Goal: Information Seeking & Learning: Learn about a topic

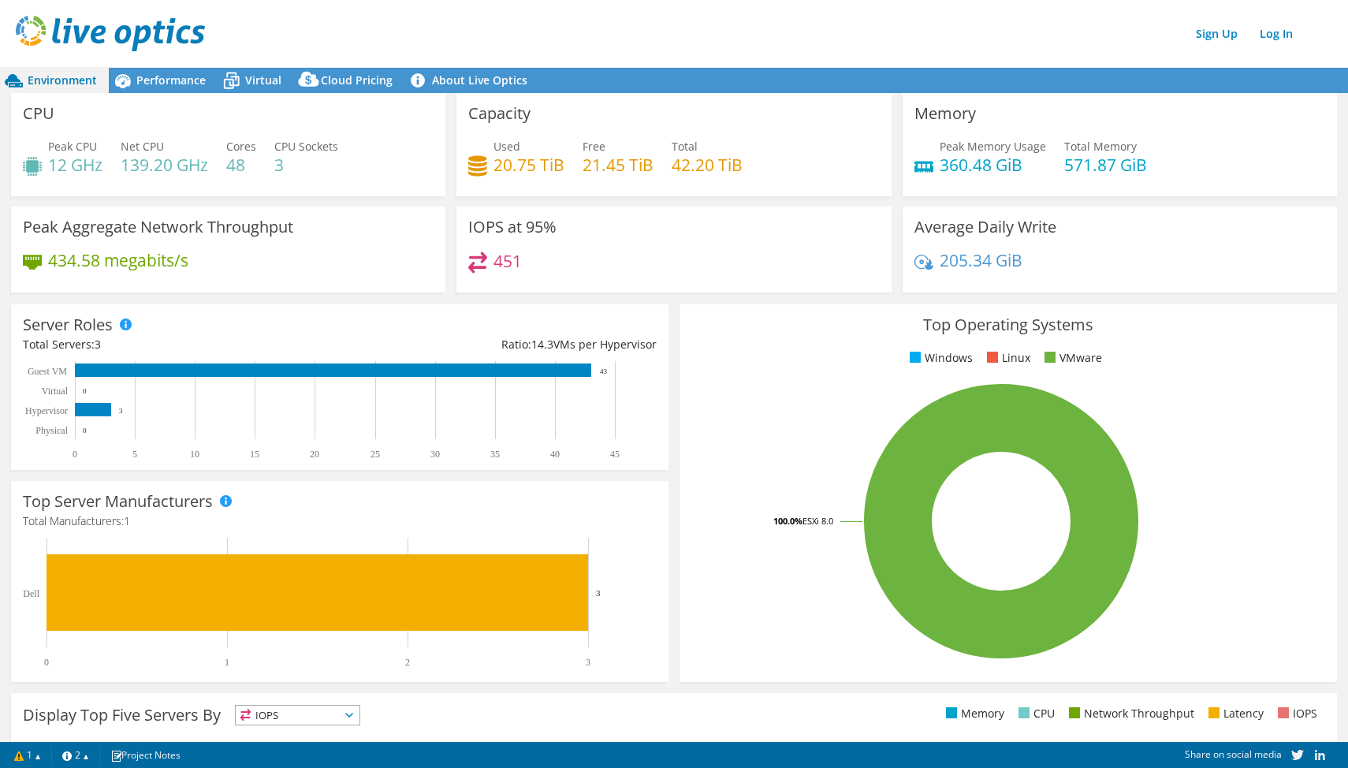
click at [1066, 34] on div "Sign Up Log In" at bounding box center [690, 33] width 1348 height 35
click at [183, 76] on span "Performance" at bounding box center [170, 80] width 69 height 15
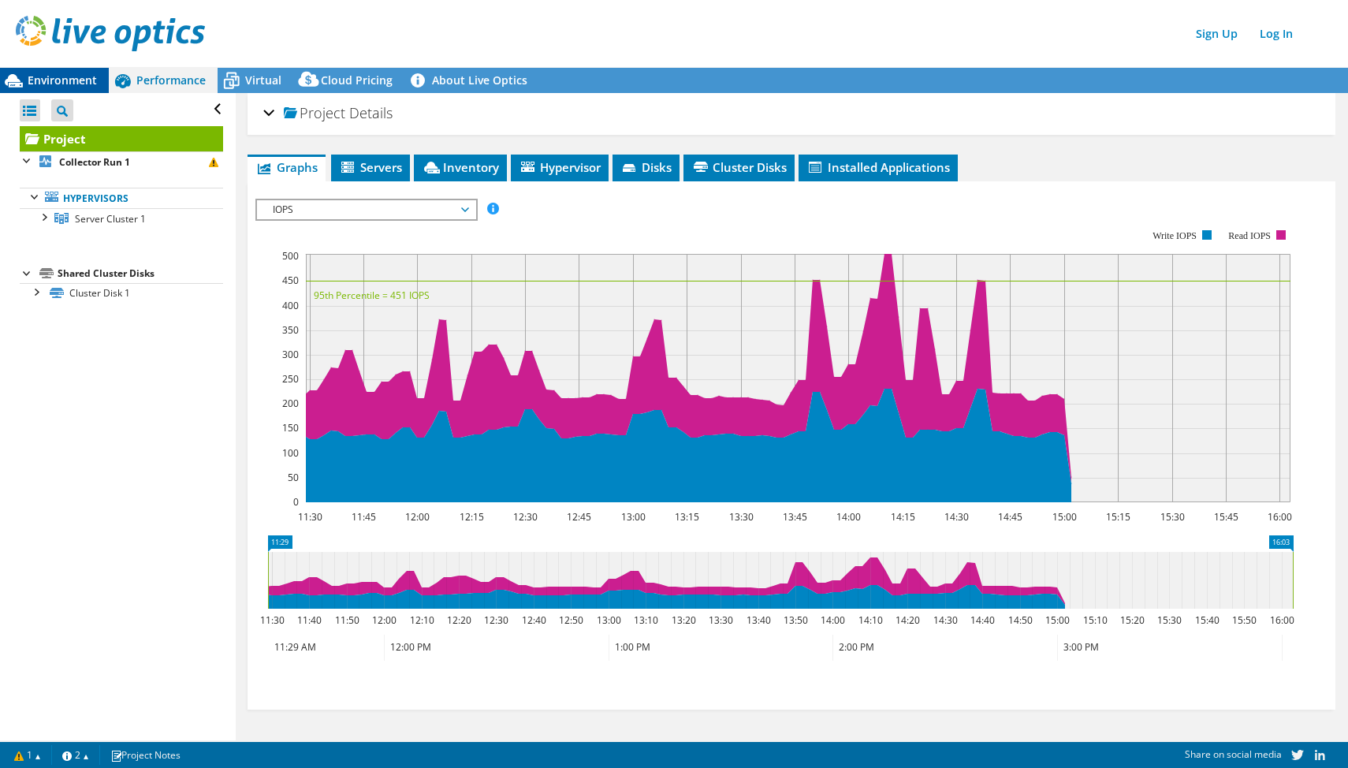
click at [87, 80] on span "Environment" at bounding box center [62, 80] width 69 height 15
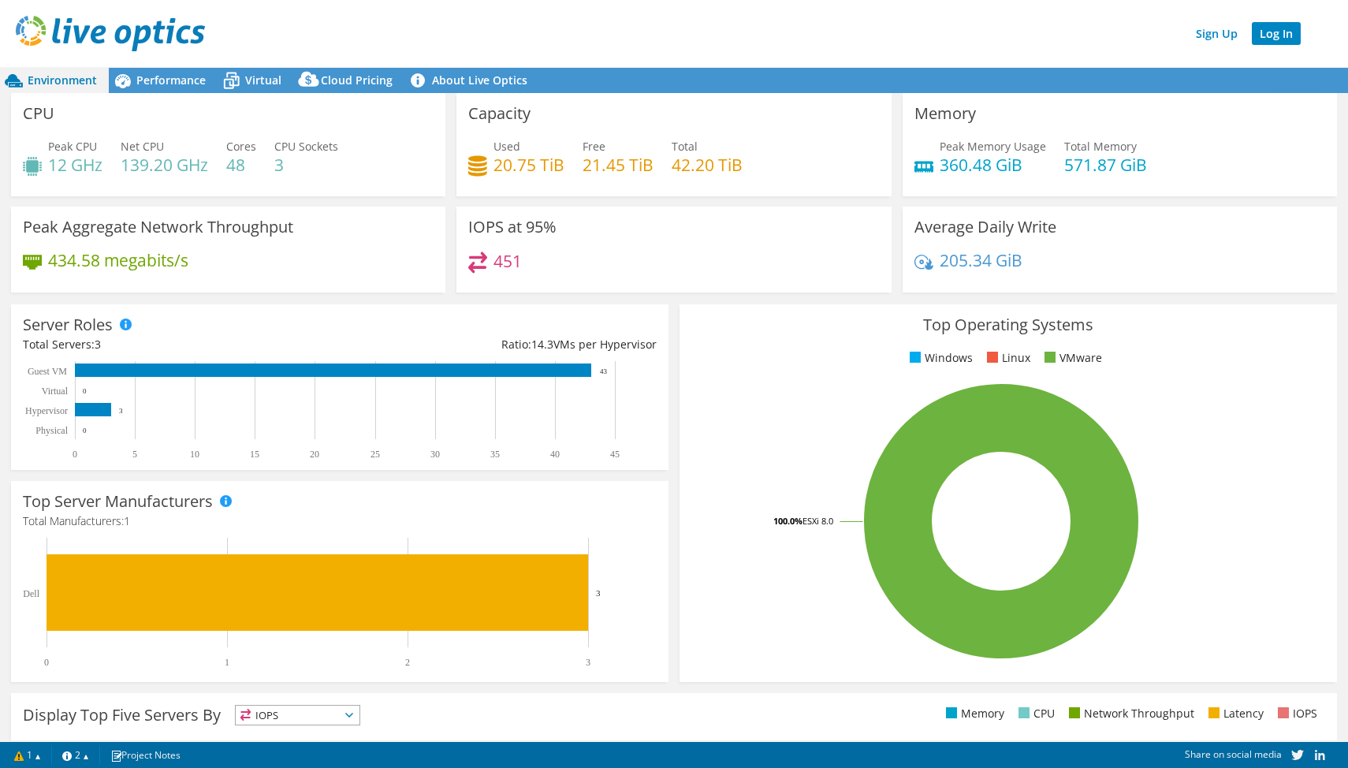
click at [1274, 40] on link "Log In" at bounding box center [1276, 33] width 49 height 23
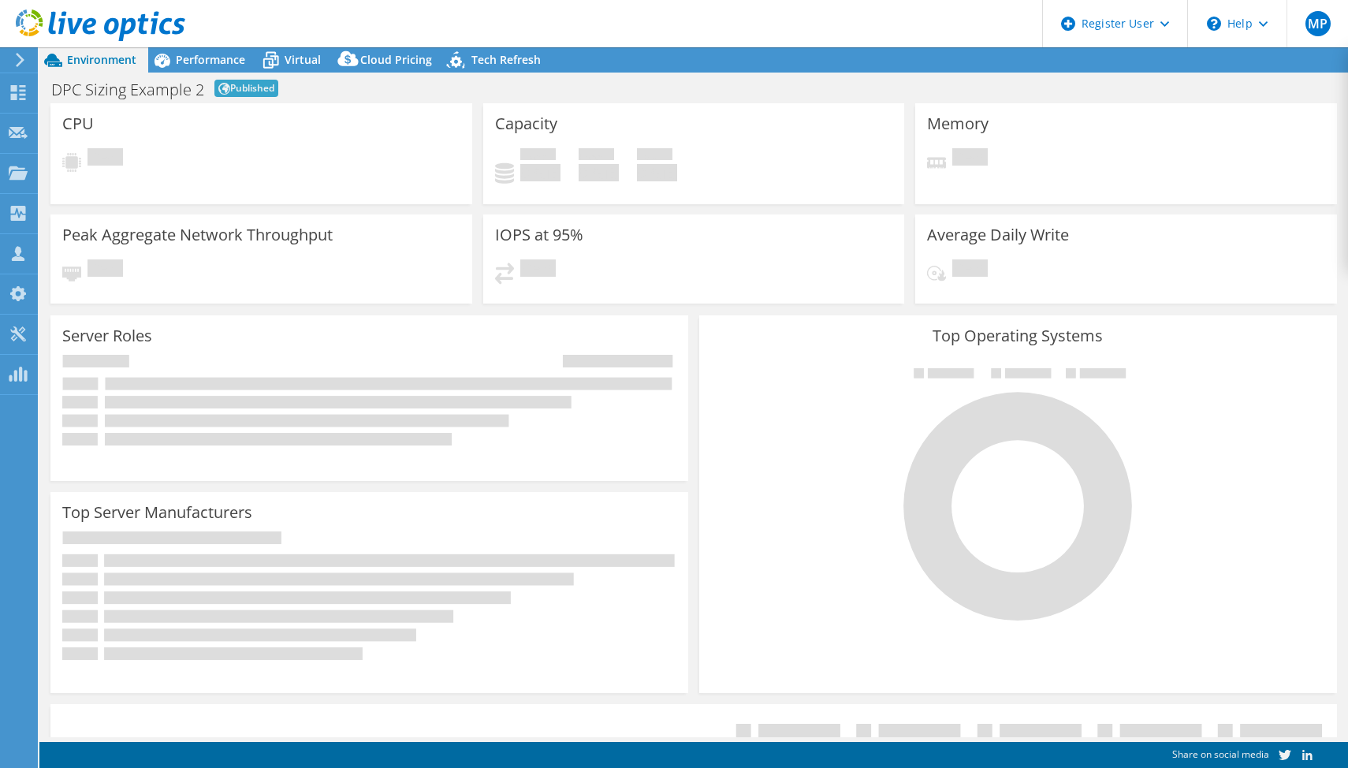
select select "[GEOGRAPHIC_DATA]"
select select "USD"
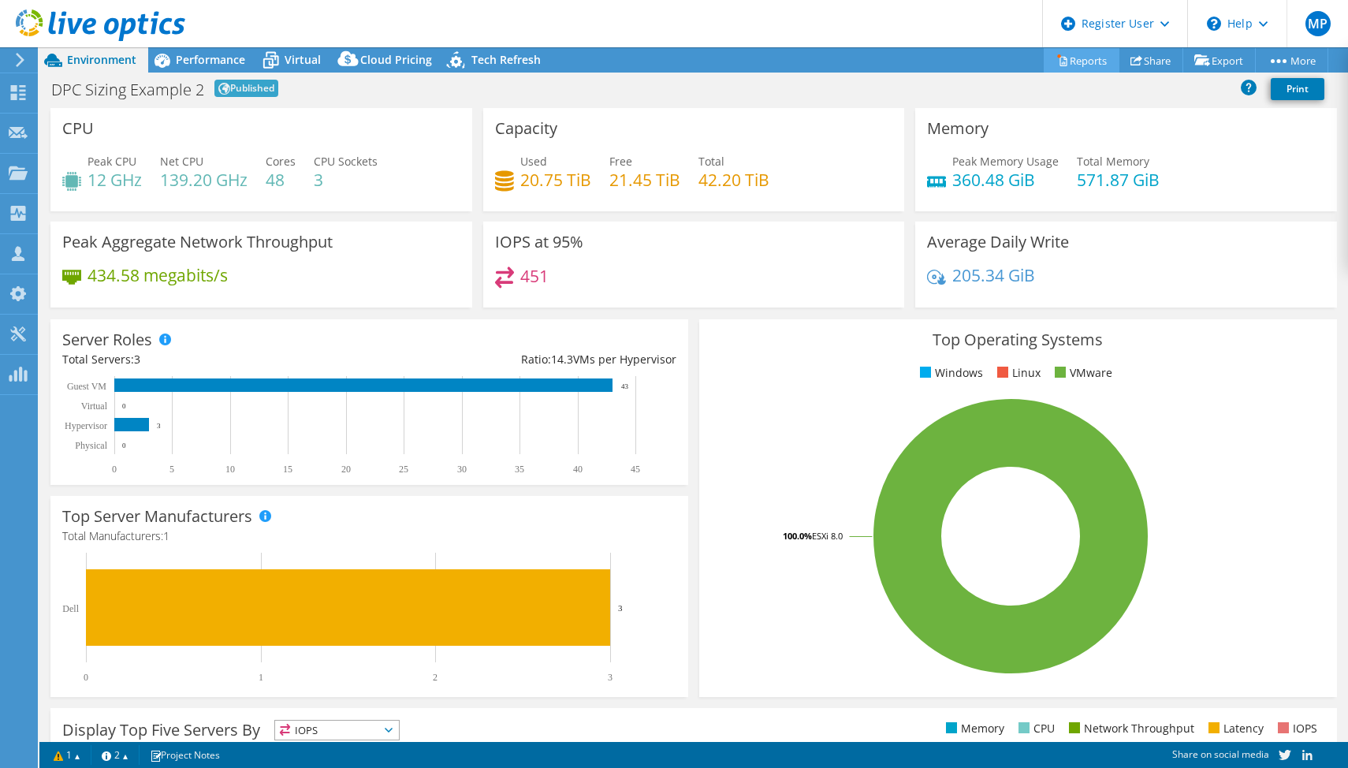
click at [1076, 61] on link "Reports" at bounding box center [1082, 60] width 76 height 24
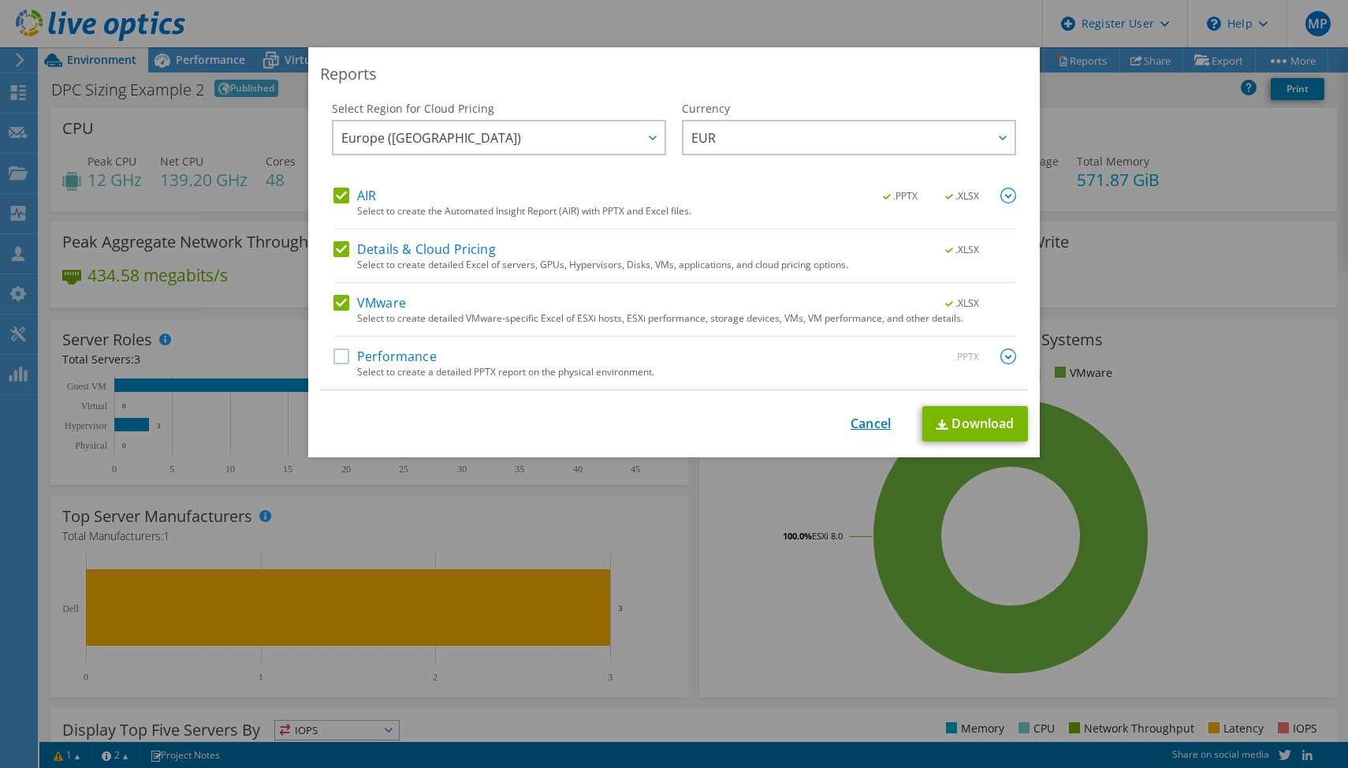
click at [871, 423] on link "Cancel" at bounding box center [871, 423] width 40 height 15
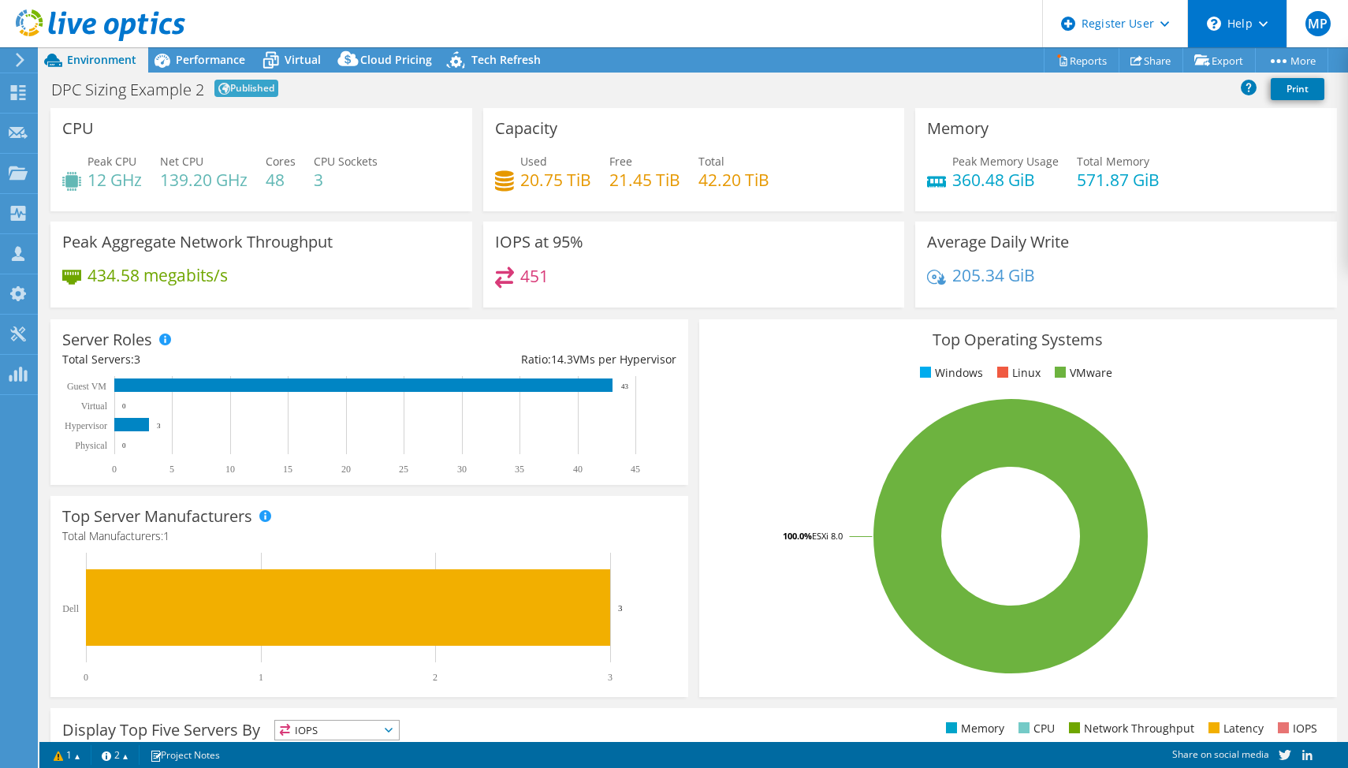
click at [1267, 25] on icon at bounding box center [1263, 24] width 9 height 6
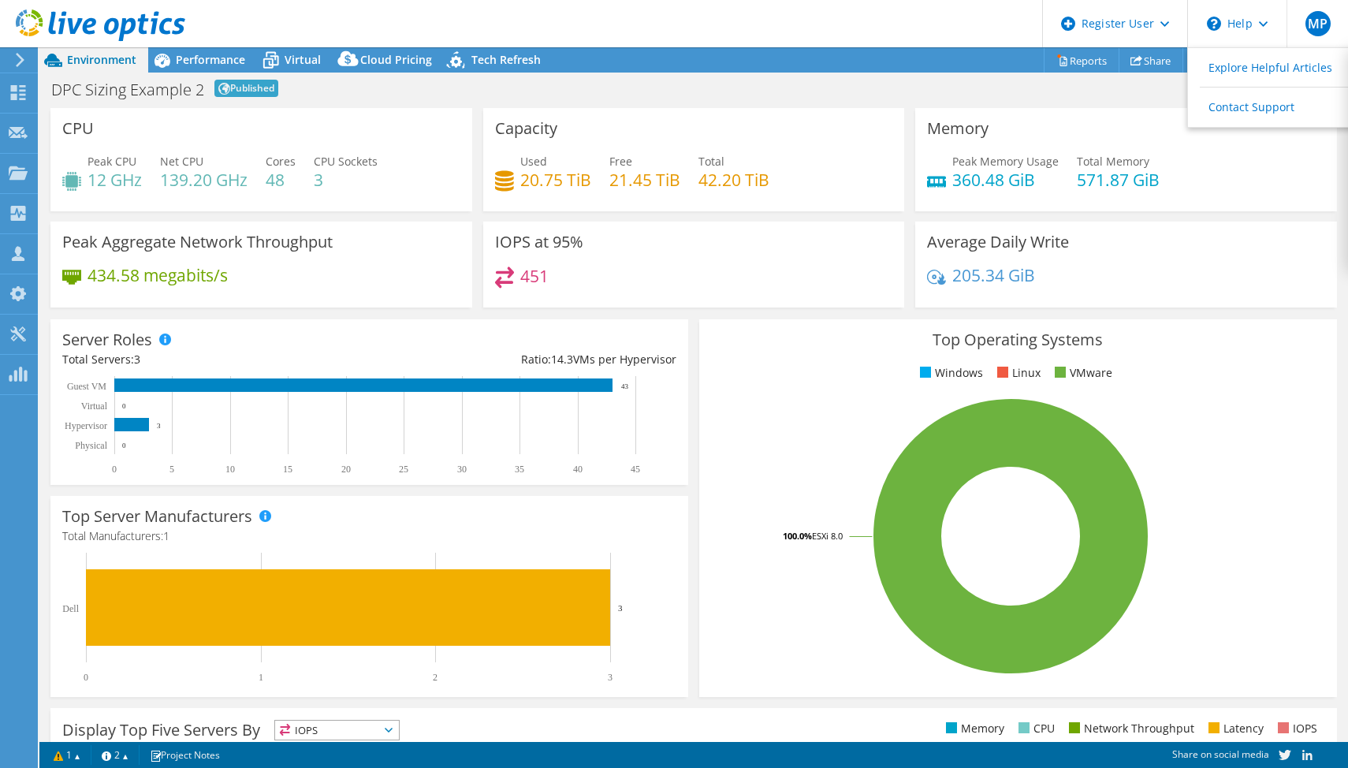
click at [1288, 174] on div "Peak Memory Usage 360.48 GiB Total Memory 571.87 GiB" at bounding box center [1126, 178] width 398 height 51
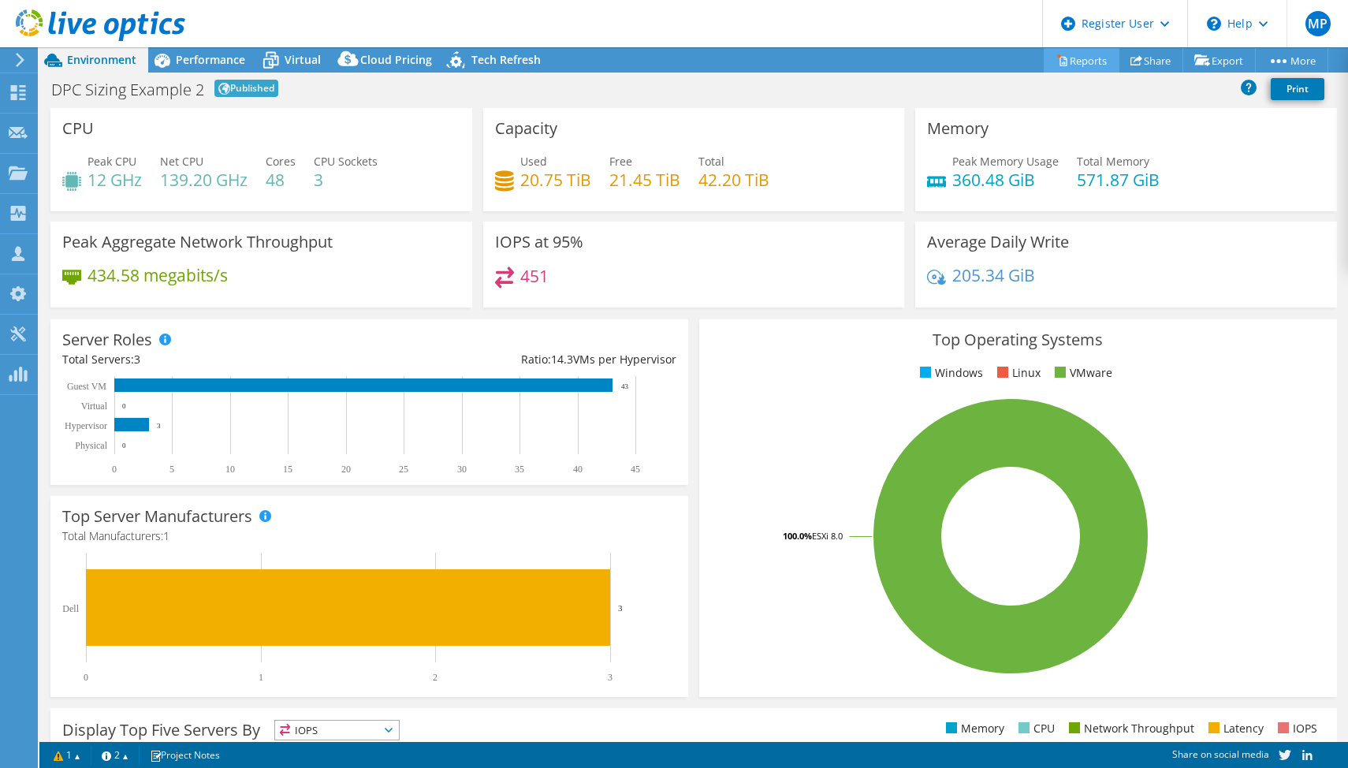
click at [1085, 62] on link "Reports" at bounding box center [1082, 60] width 76 height 24
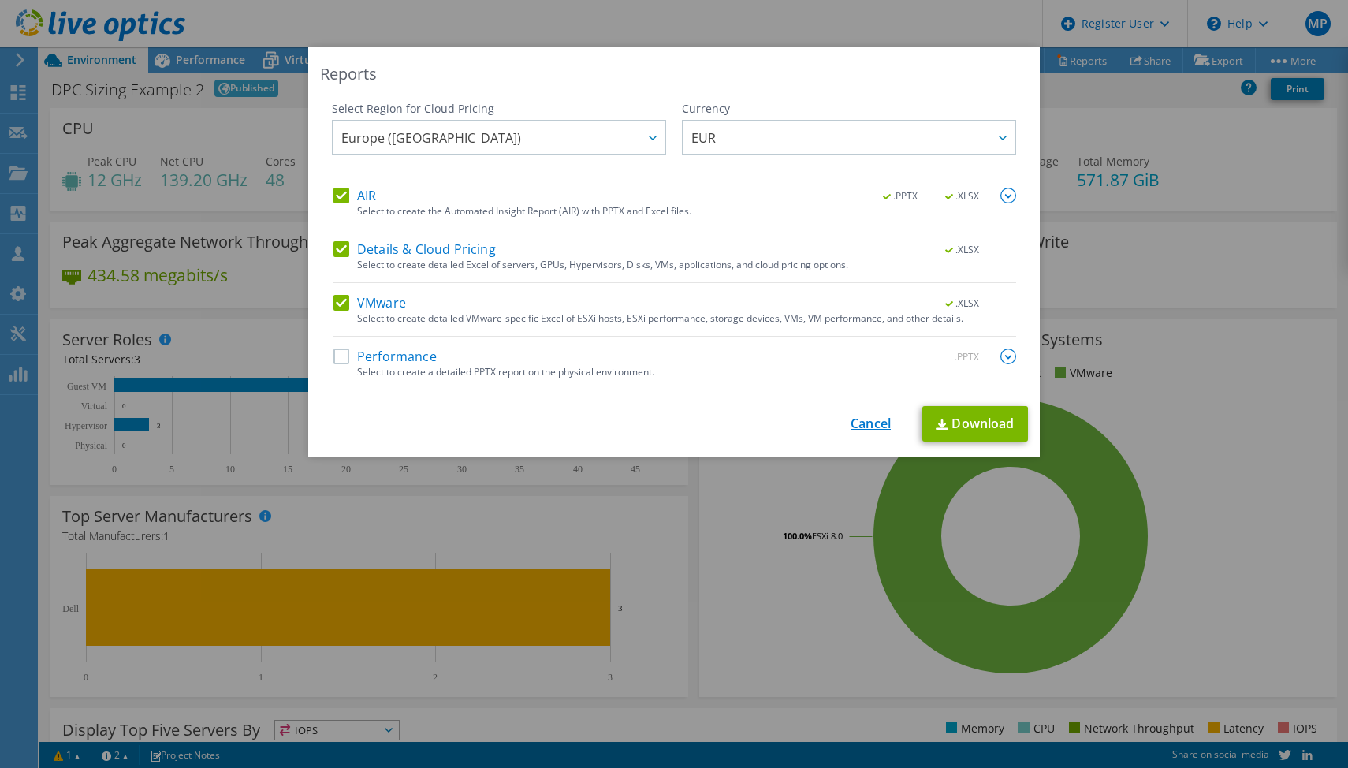
click at [872, 424] on link "Cancel" at bounding box center [871, 423] width 40 height 15
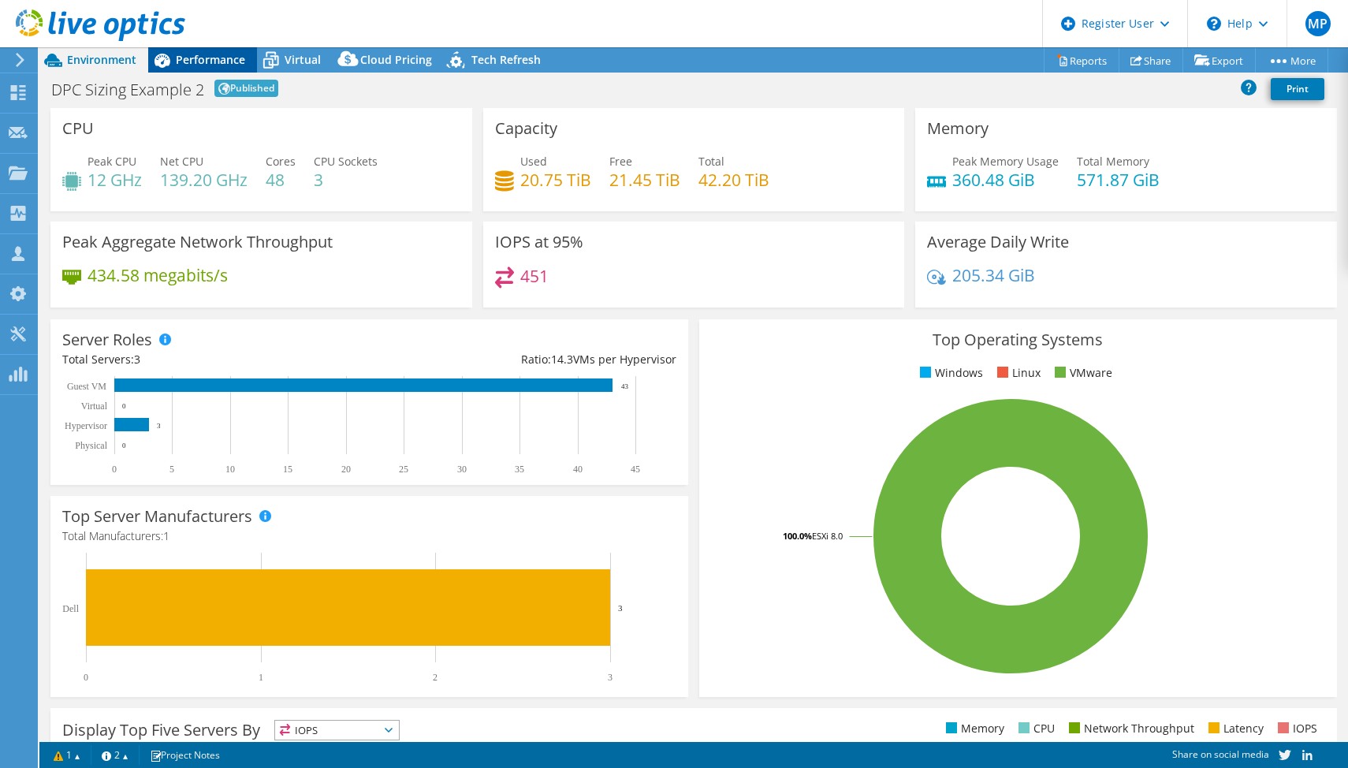
click at [222, 61] on span "Performance" at bounding box center [210, 59] width 69 height 15
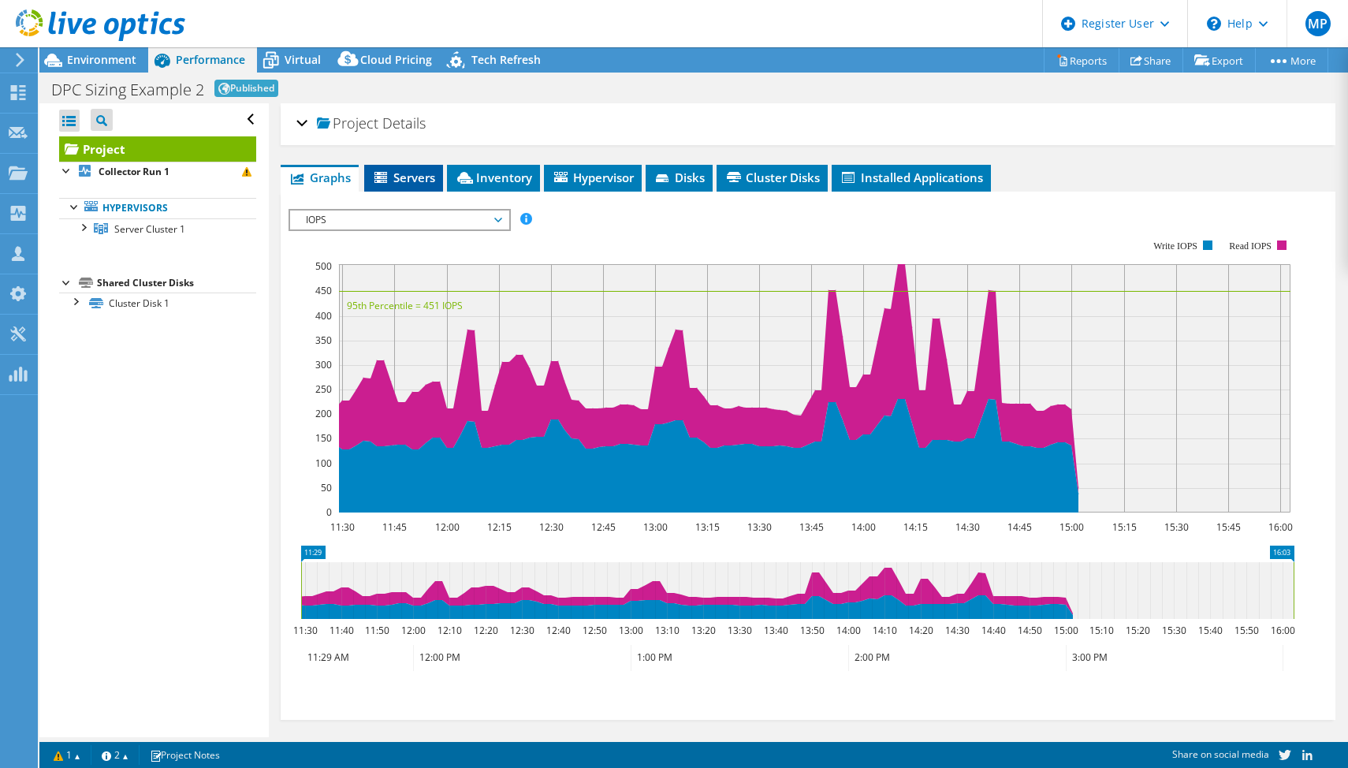
click at [409, 184] on span "Servers" at bounding box center [403, 177] width 63 height 16
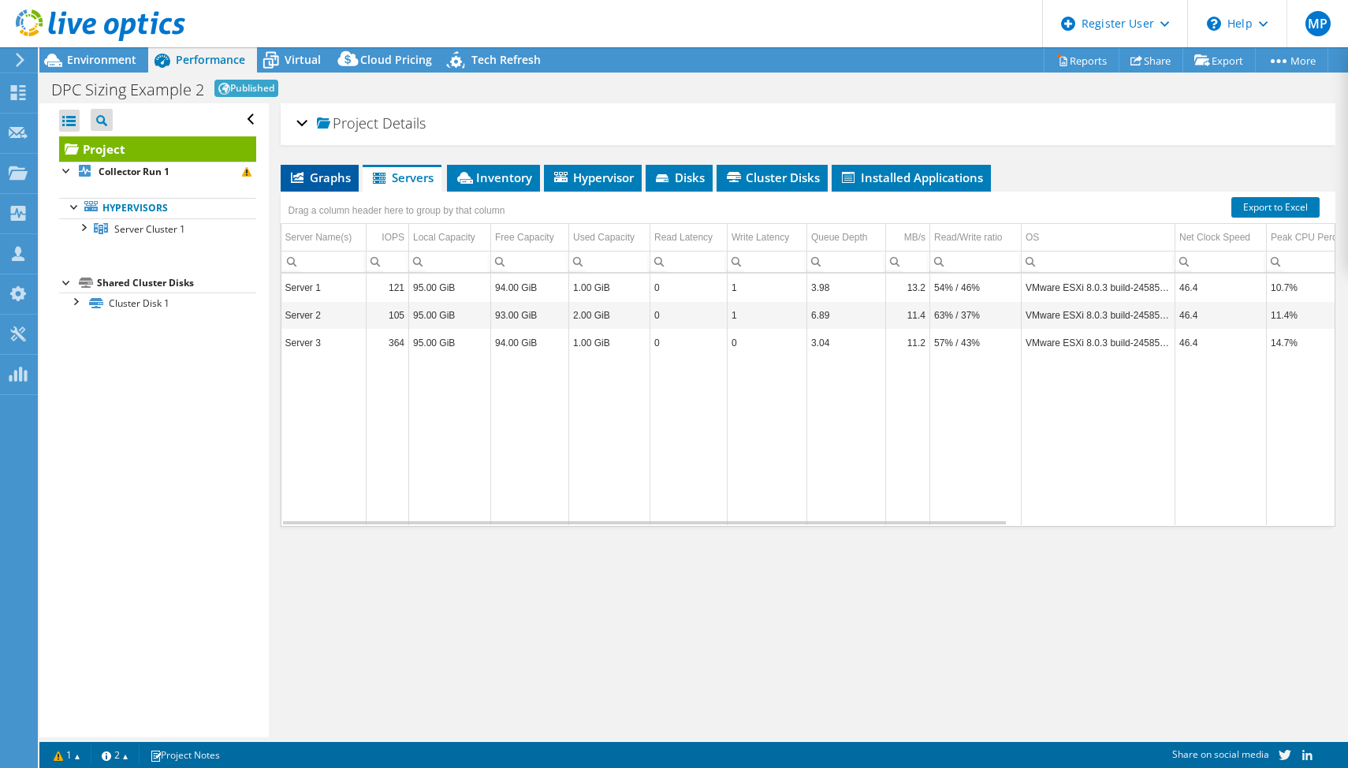
click at [335, 190] on li "Graphs" at bounding box center [320, 178] width 78 height 27
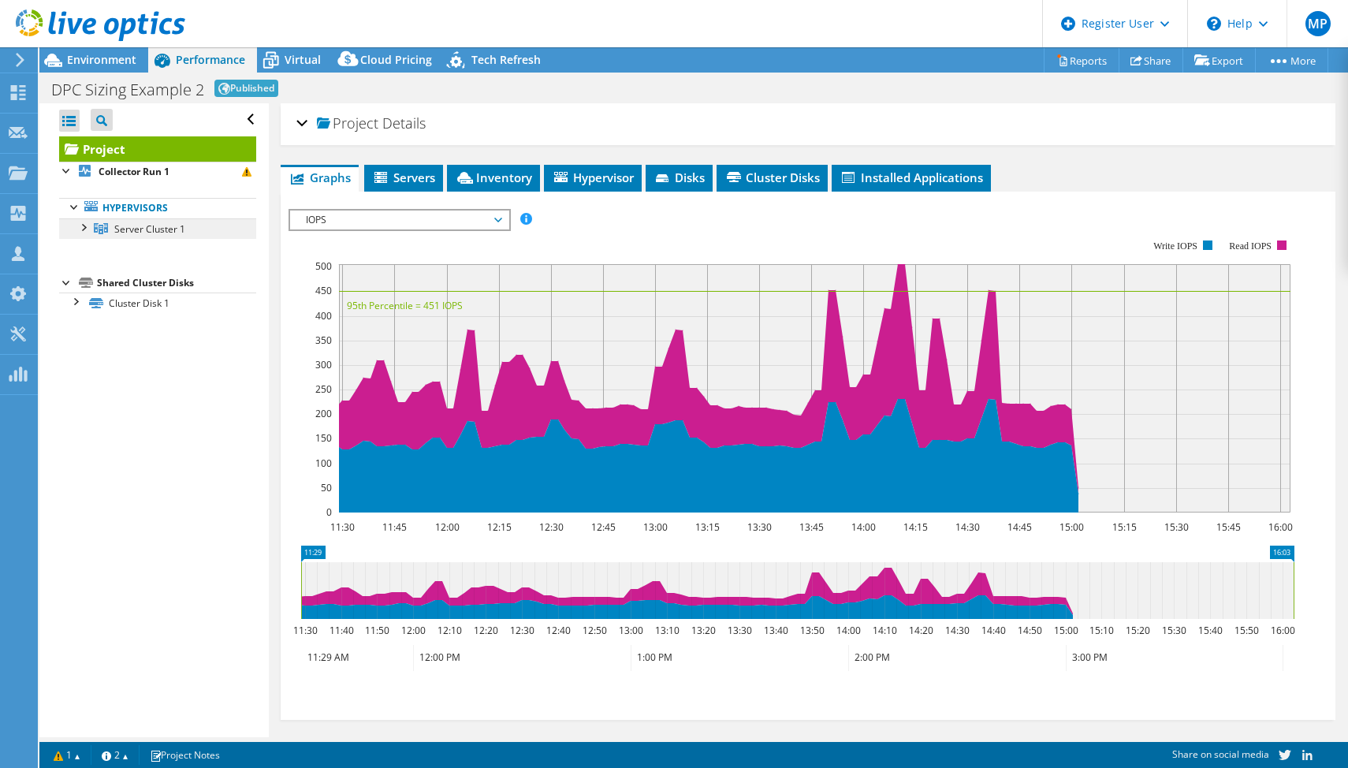
click at [95, 232] on icon at bounding box center [101, 228] width 14 height 11
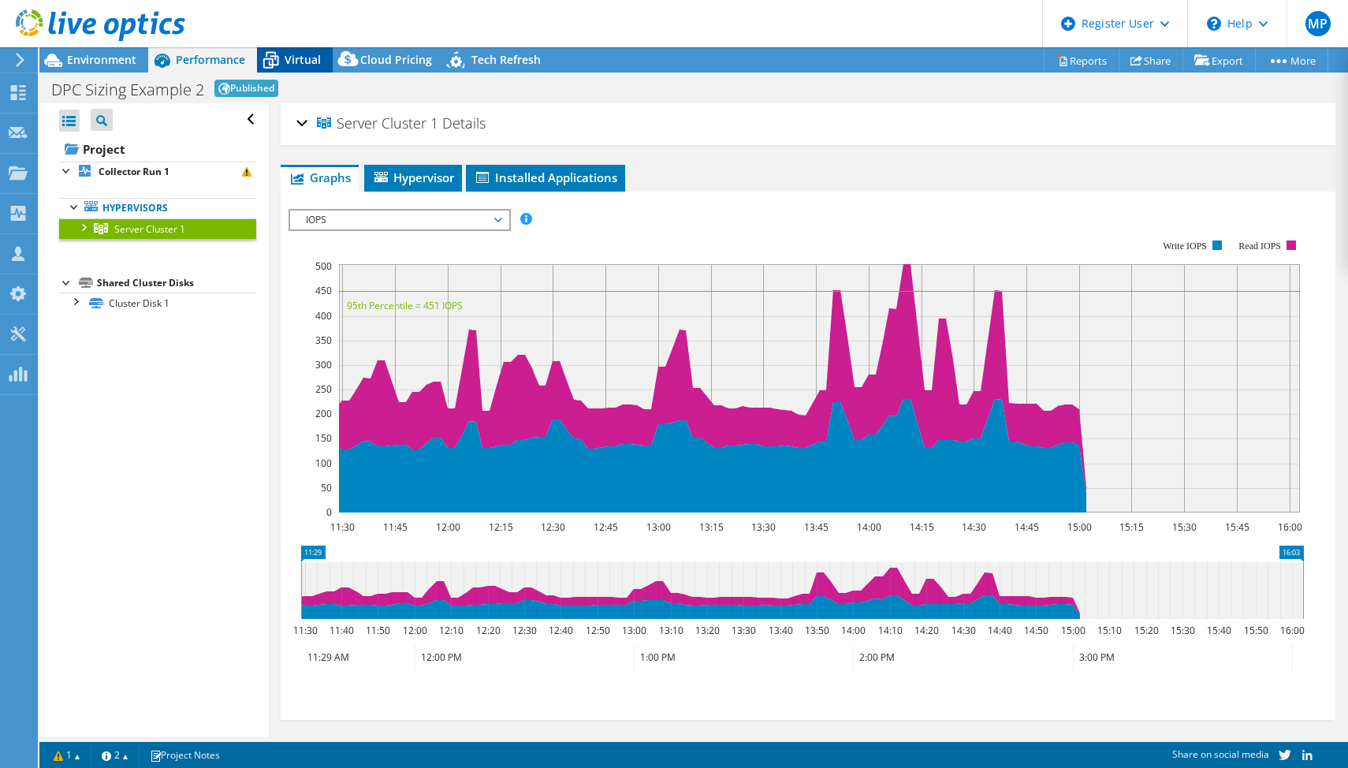
click at [306, 53] on span "Virtual" at bounding box center [303, 59] width 36 height 15
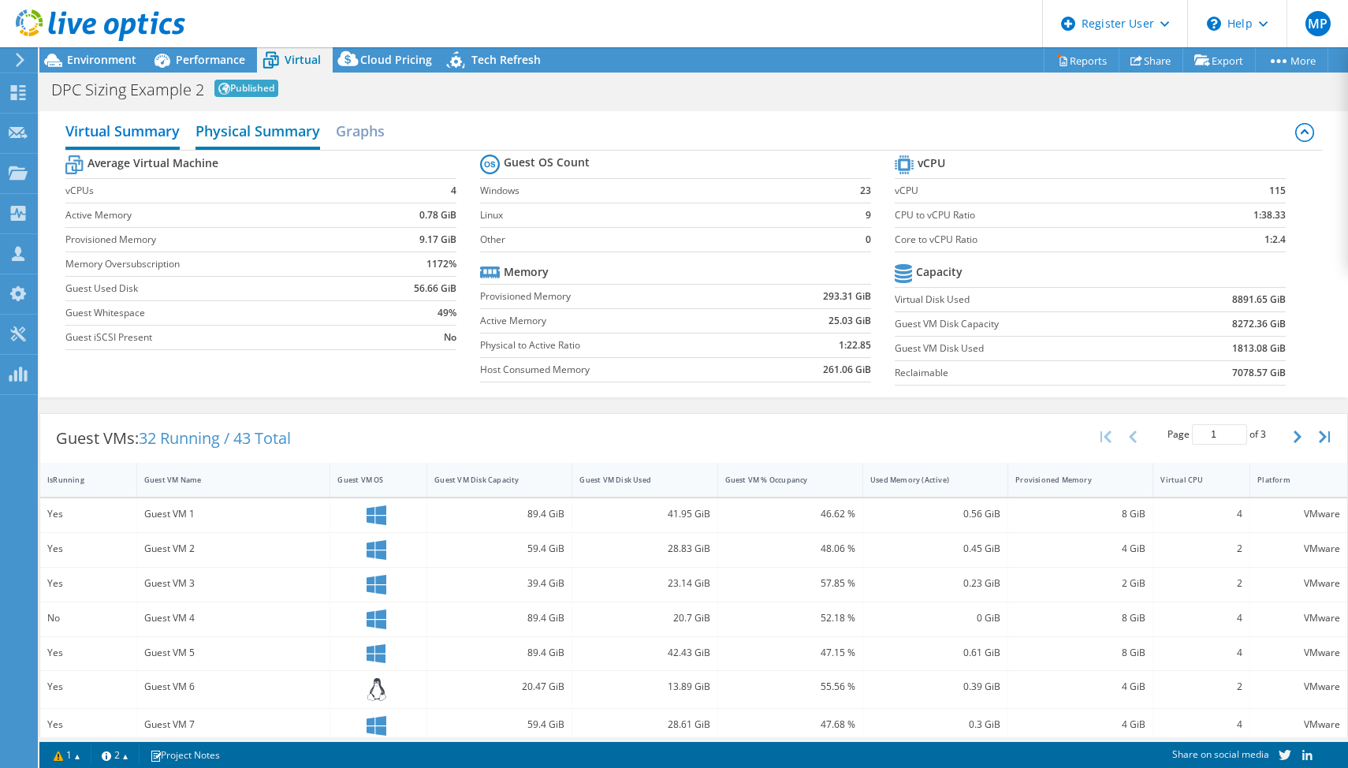
click at [288, 132] on h2 "Physical Summary" at bounding box center [257, 132] width 125 height 35
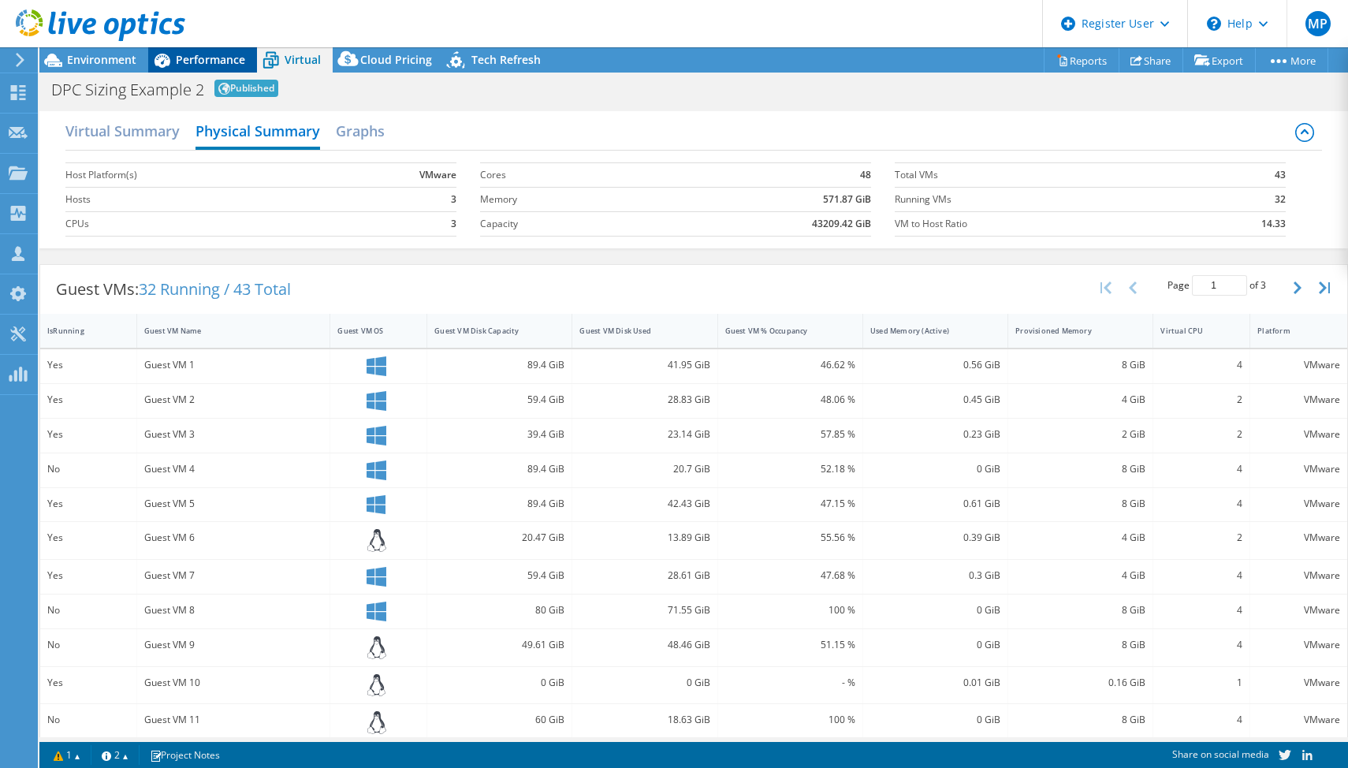
click at [207, 50] on div "Performance" at bounding box center [202, 59] width 109 height 25
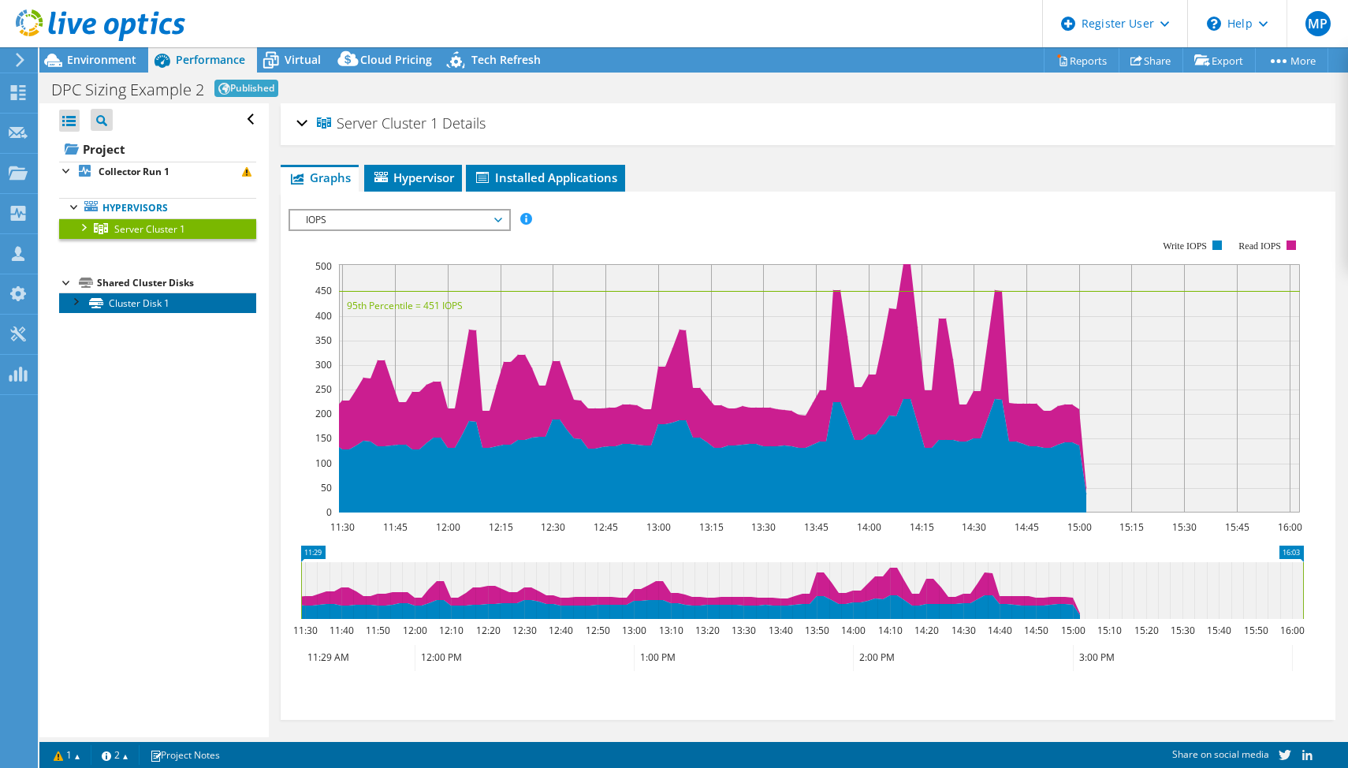
click at [168, 304] on link "Cluster Disk 1" at bounding box center [157, 302] width 197 height 20
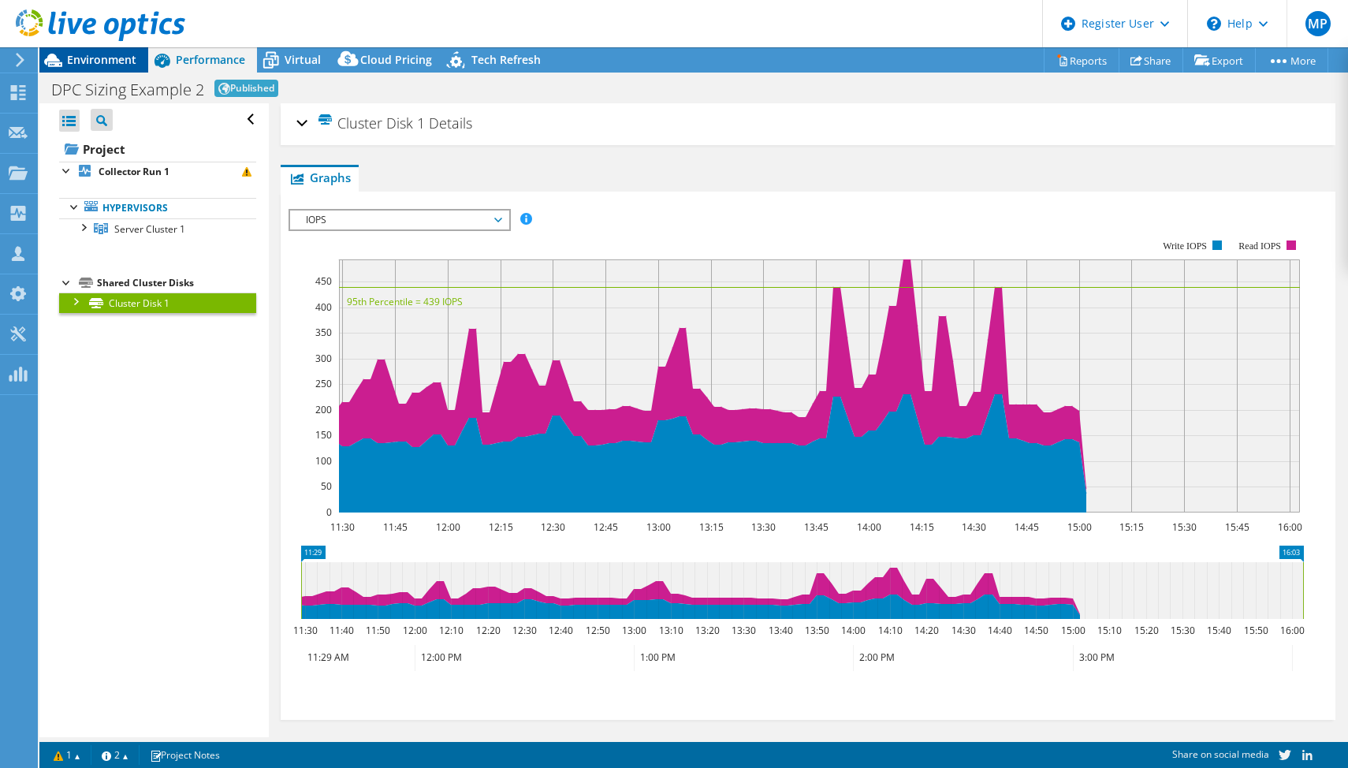
click at [103, 54] on div "MP Dell User [PERSON_NAME] [PERSON_NAME][EMAIL_ADDRESS][DOMAIN_NAME] Dell My Pr…" at bounding box center [674, 384] width 1348 height 768
click at [103, 56] on span "Environment" at bounding box center [101, 59] width 69 height 15
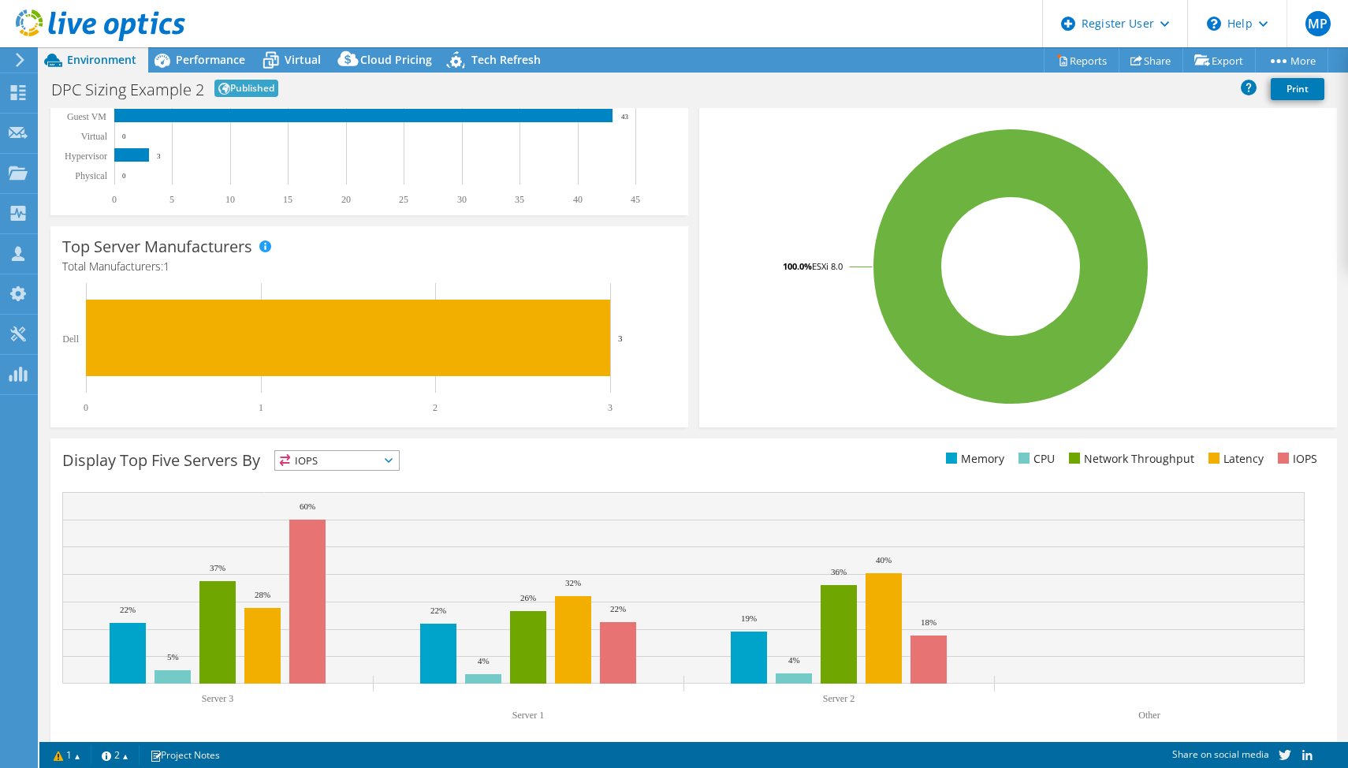
scroll to position [285, 0]
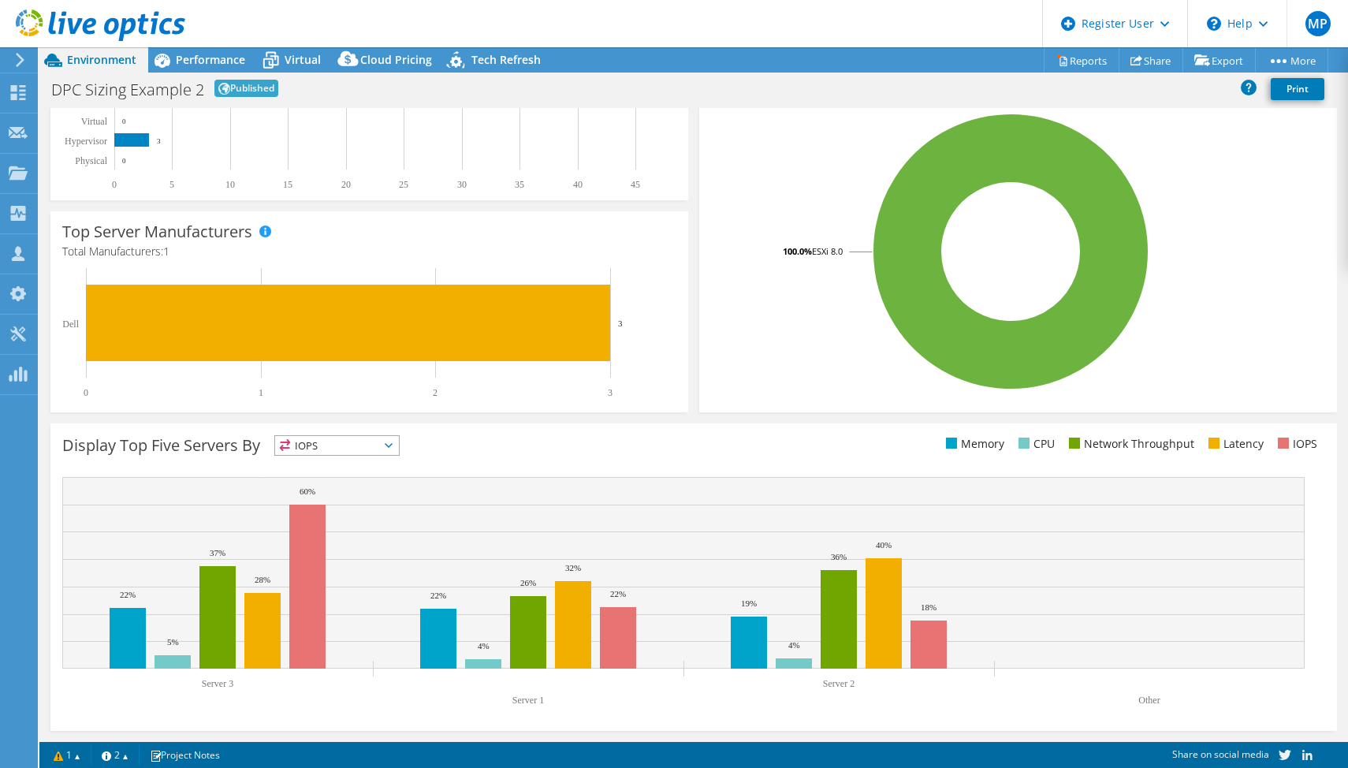
click at [349, 447] on span "IOPS" at bounding box center [337, 445] width 124 height 19
click at [350, 447] on span "IOPS" at bounding box center [337, 445] width 124 height 19
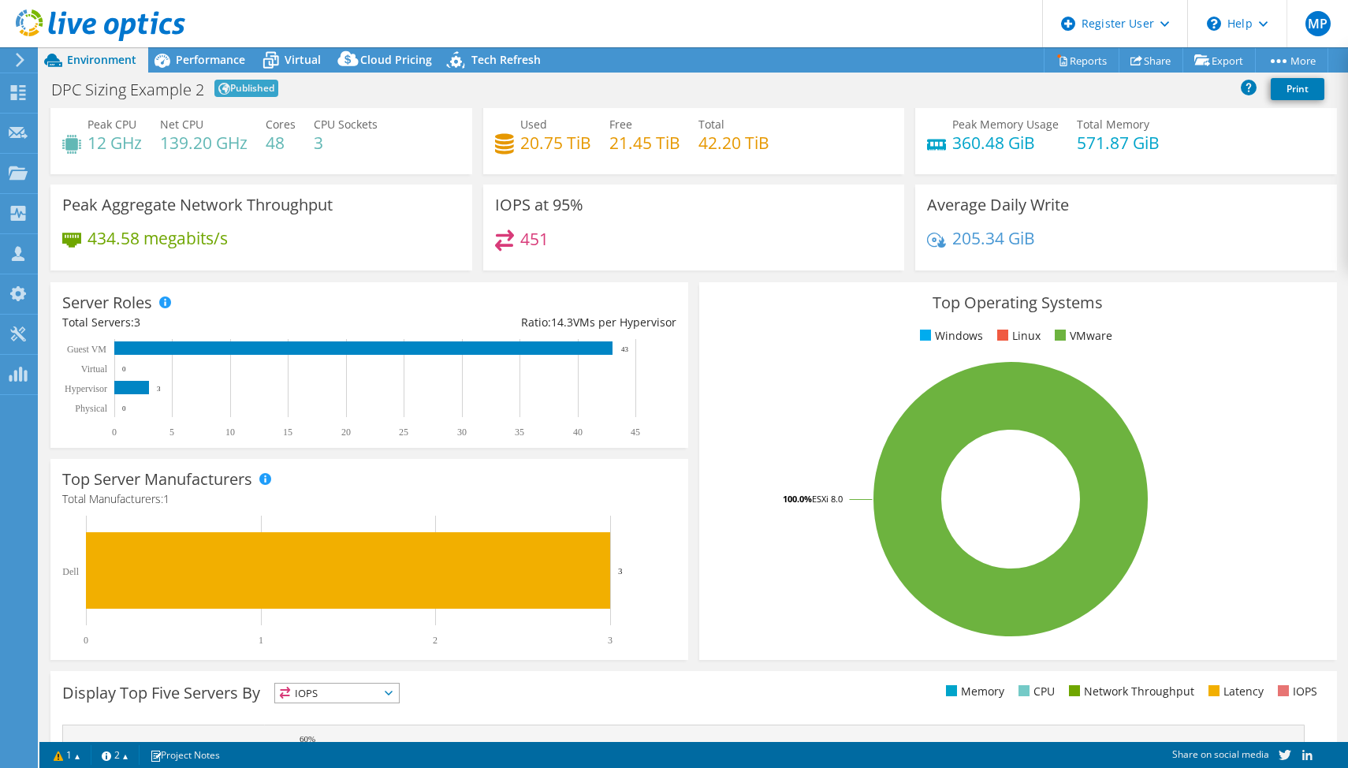
scroll to position [0, 0]
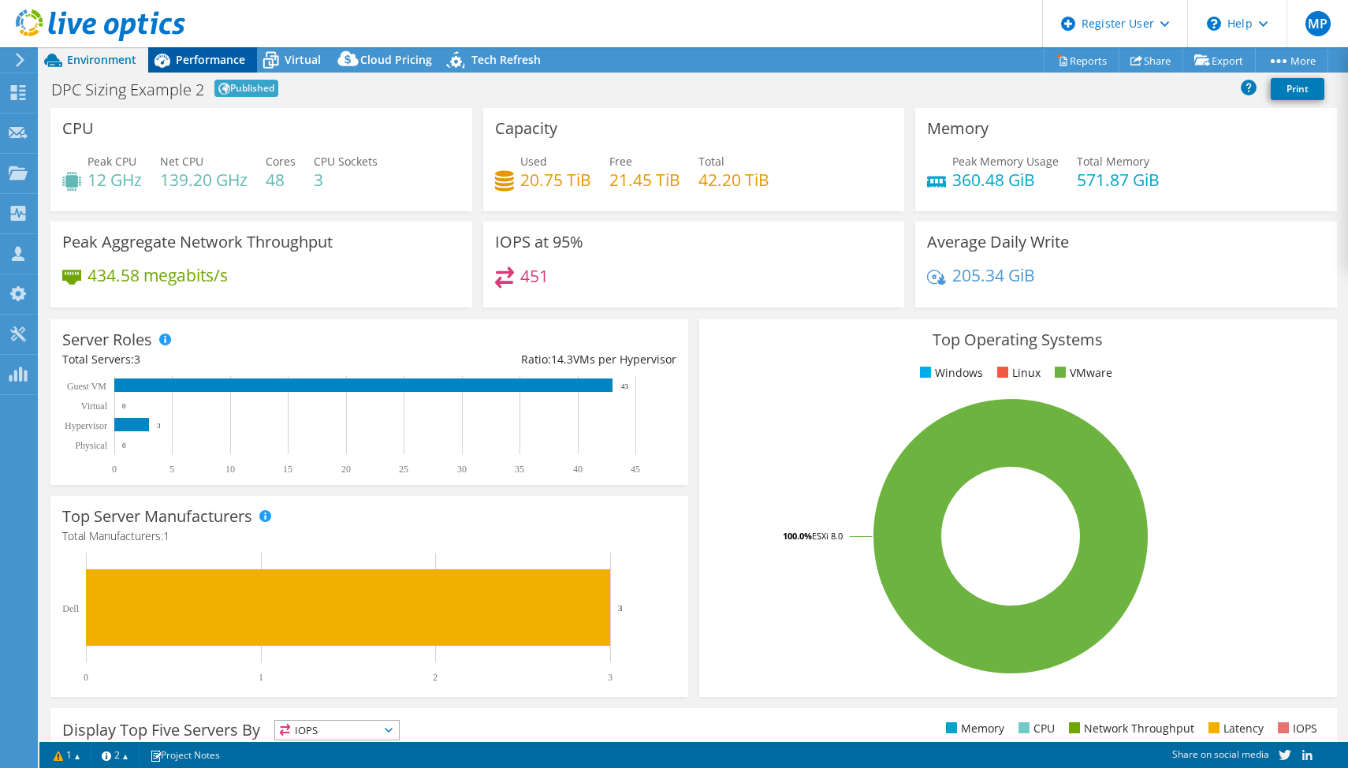
click at [221, 64] on span "Performance" at bounding box center [210, 59] width 69 height 15
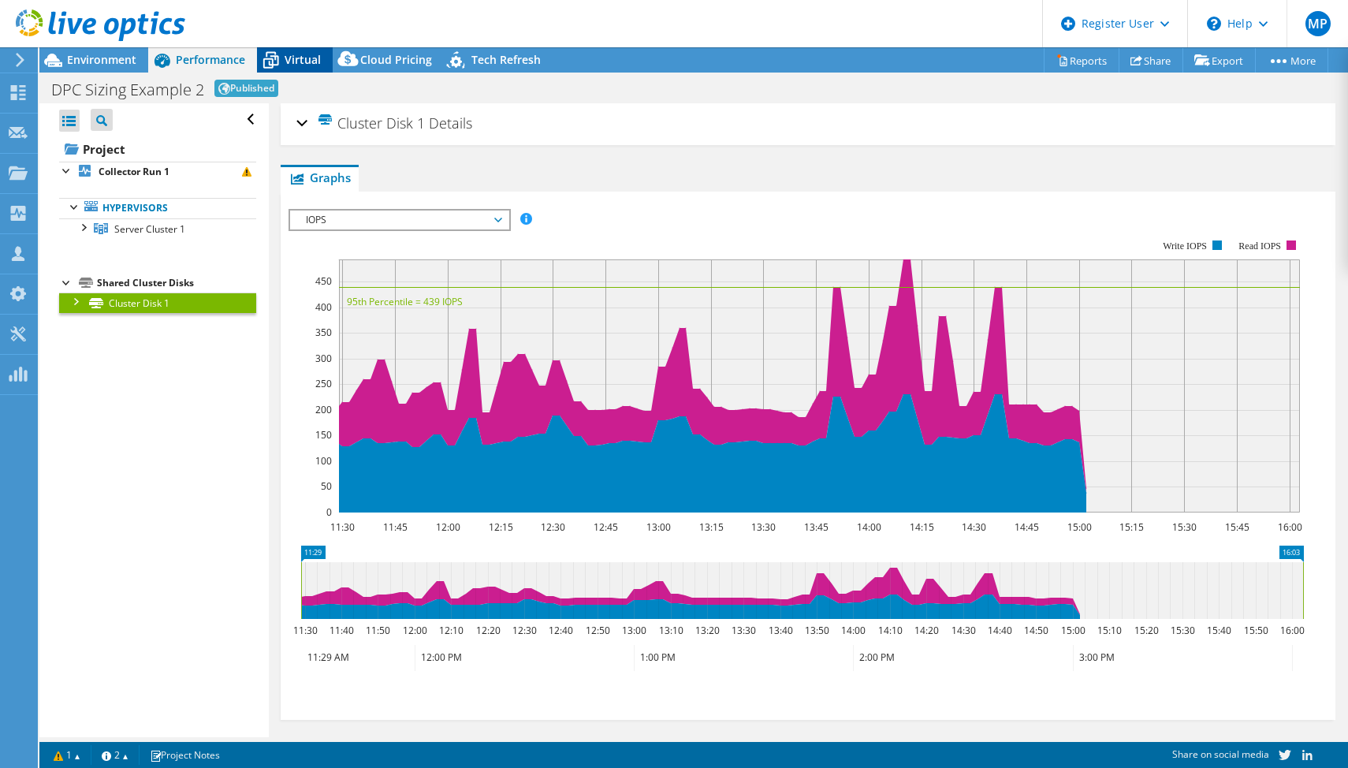
click at [308, 54] on span "Virtual" at bounding box center [303, 59] width 36 height 15
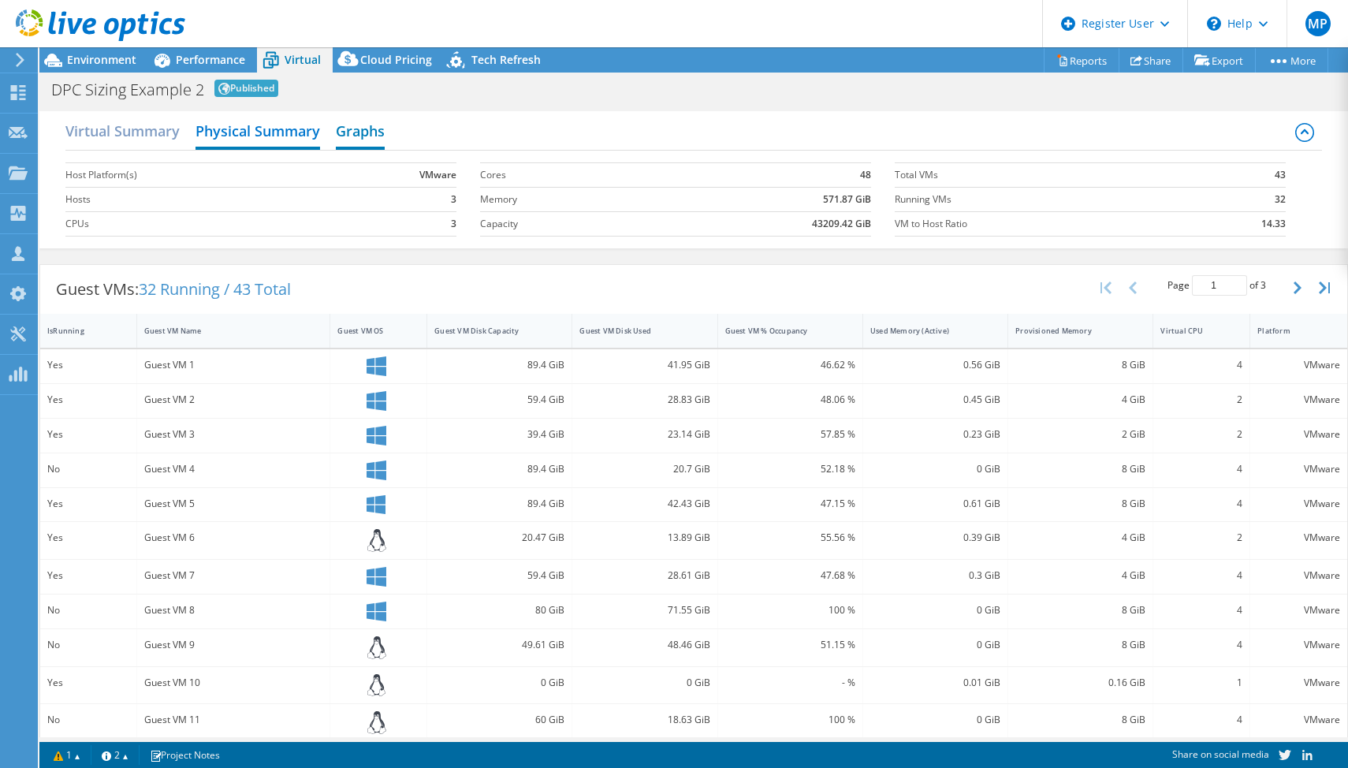
click at [355, 136] on h2 "Graphs" at bounding box center [360, 132] width 49 height 35
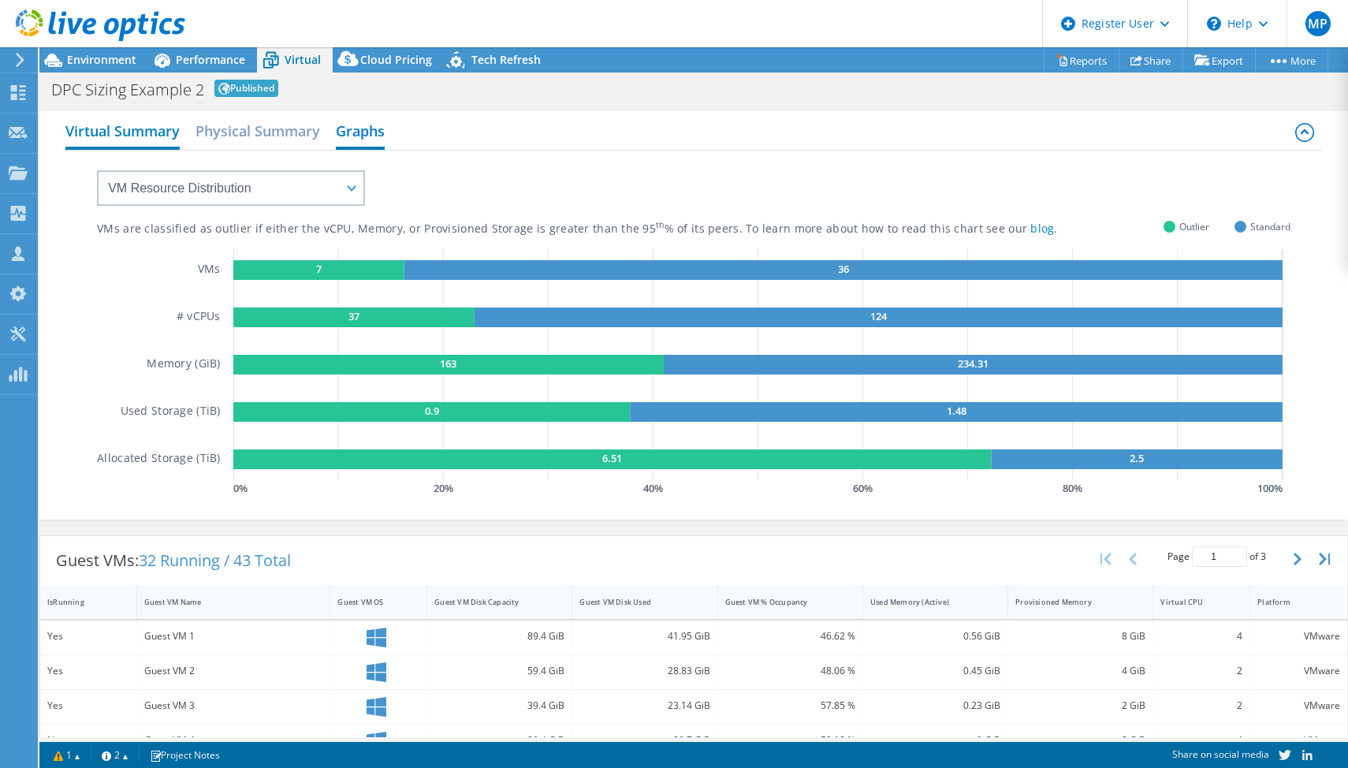
click at [132, 143] on h2 "Virtual Summary" at bounding box center [122, 132] width 114 height 35
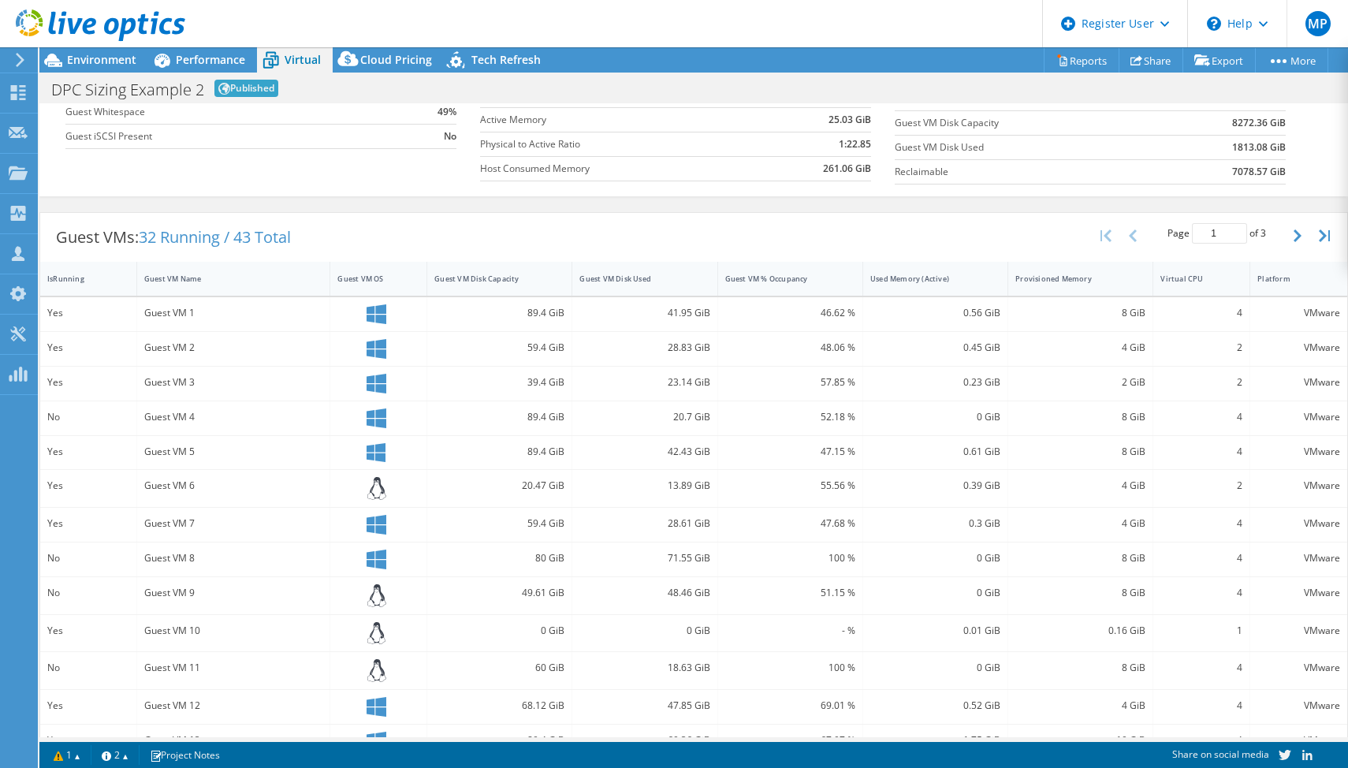
scroll to position [306, 0]
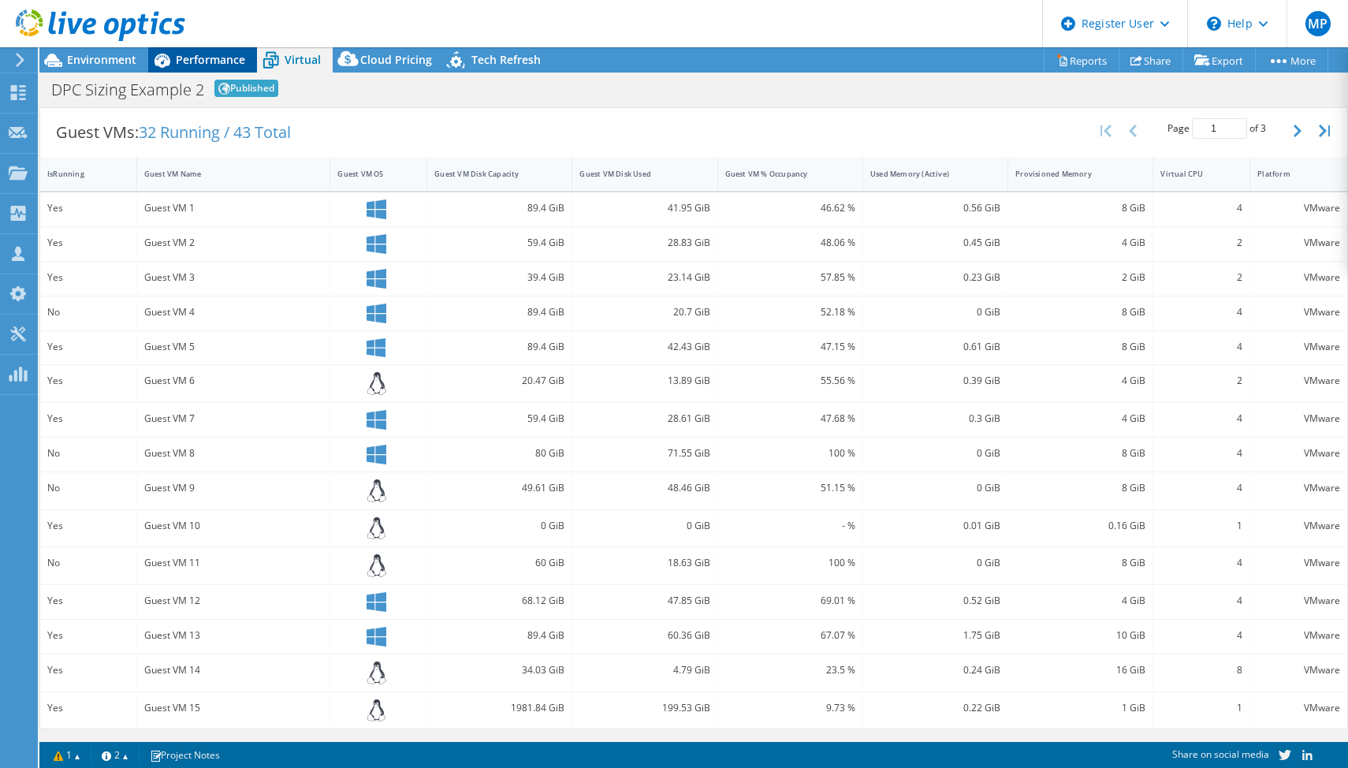
click at [175, 58] on icon at bounding box center [162, 61] width 28 height 28
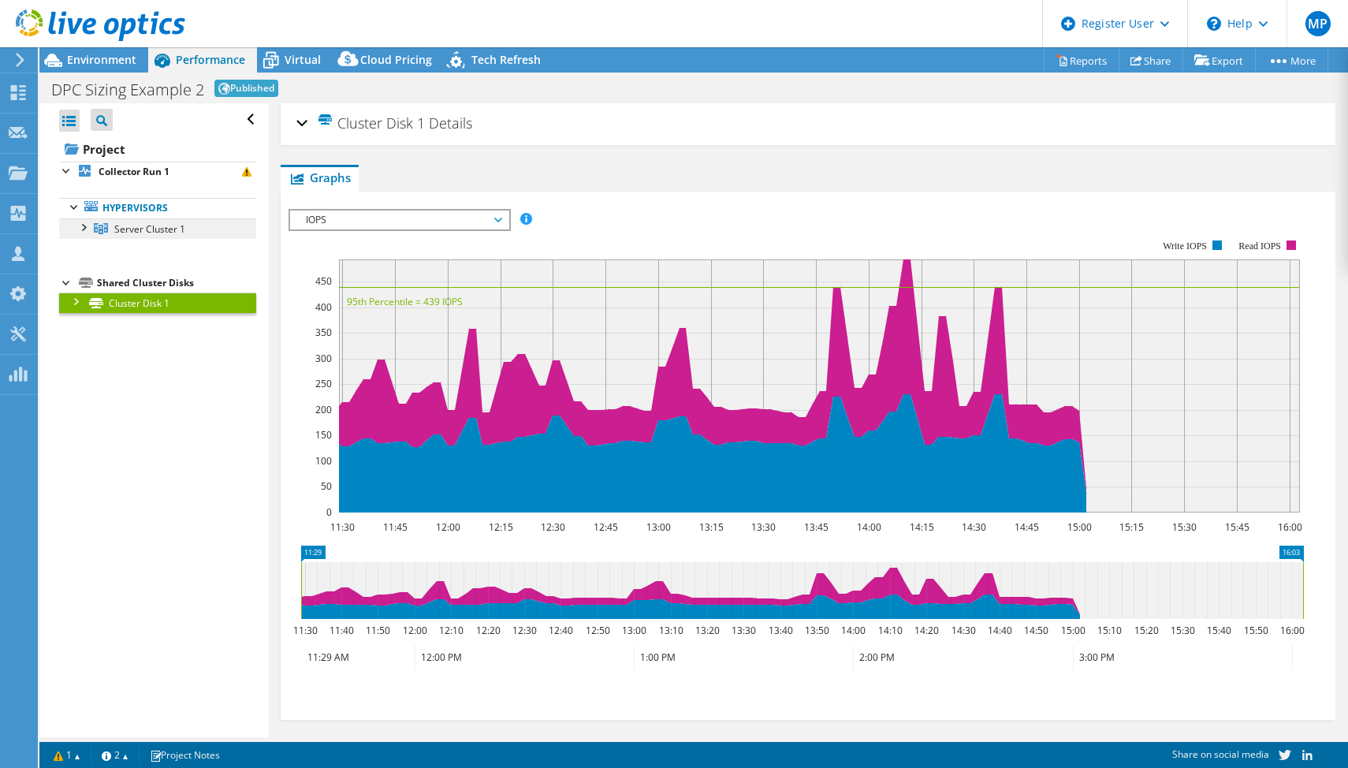
click at [143, 238] on link "Server Cluster 1" at bounding box center [157, 228] width 197 height 20
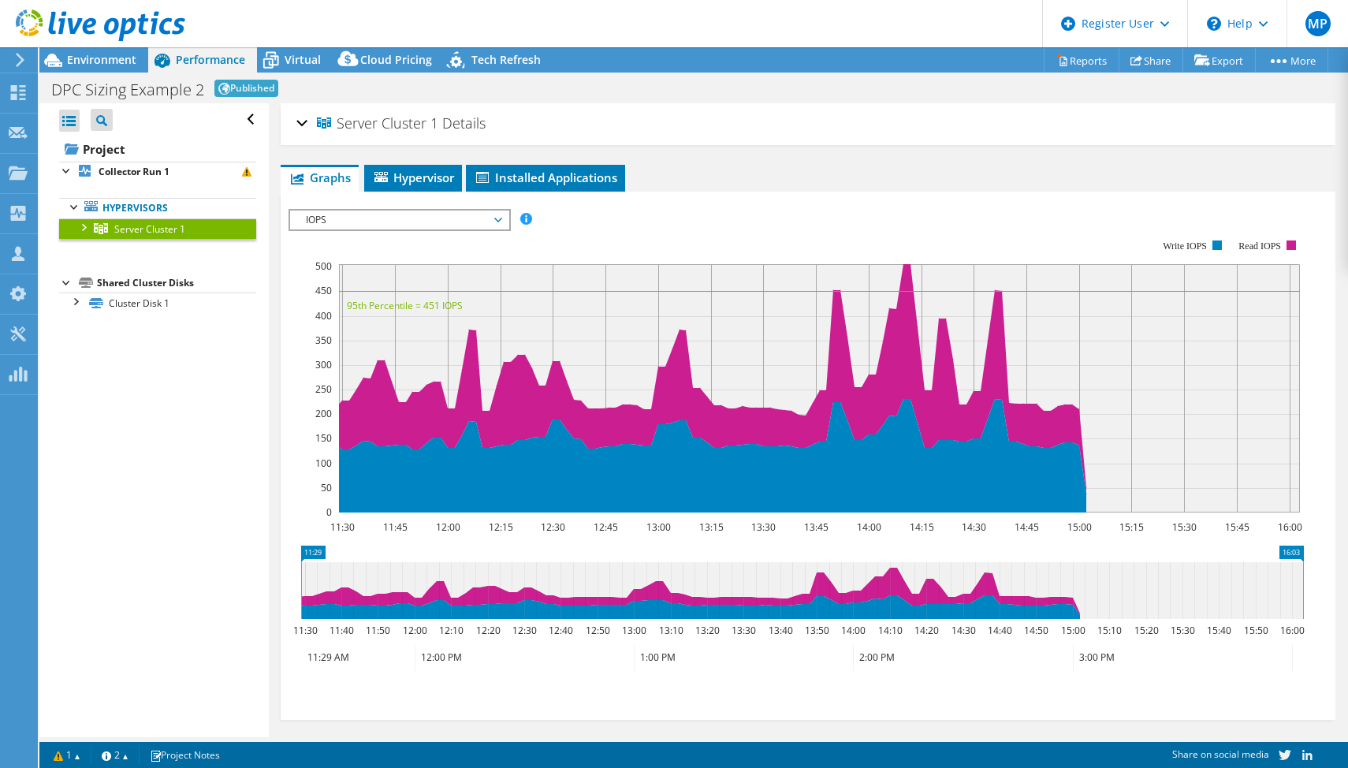
click at [79, 230] on div at bounding box center [83, 226] width 16 height 16
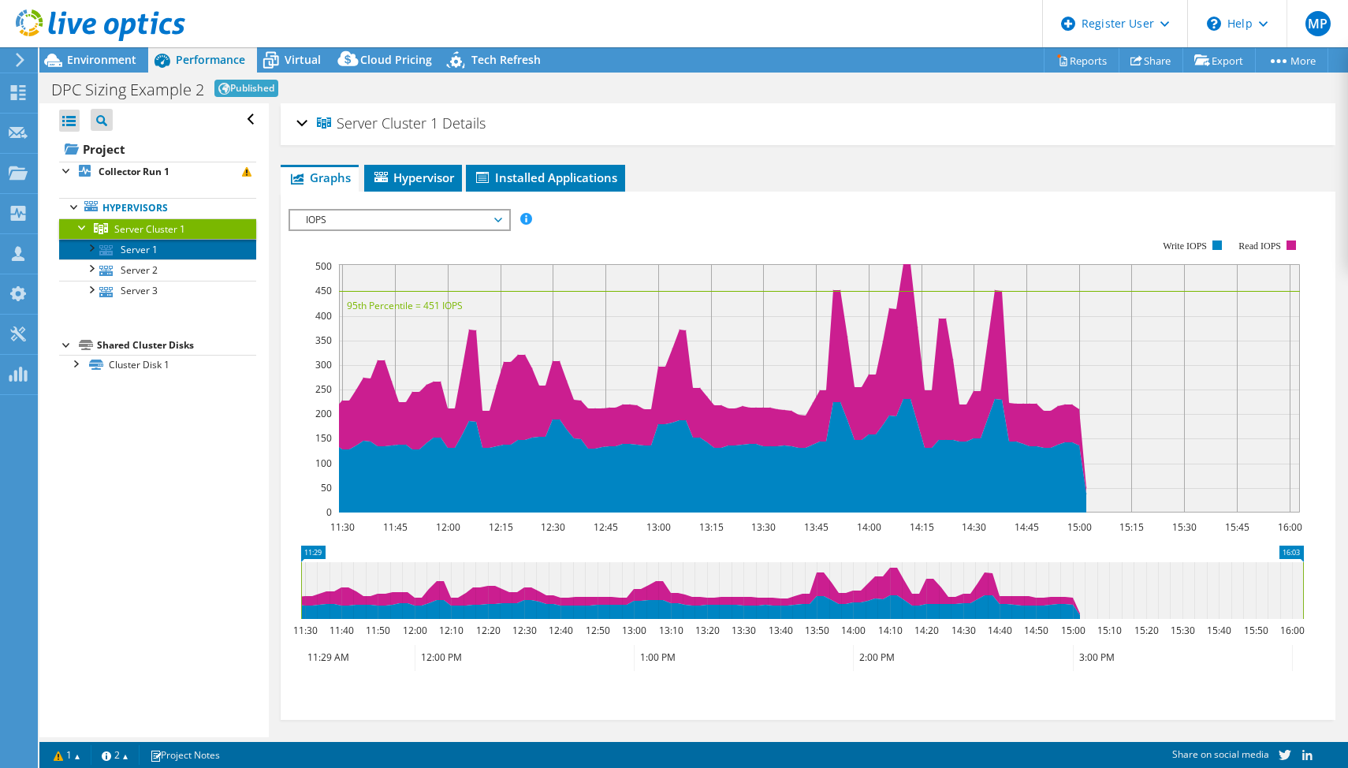
click at [121, 249] on link "Server 1" at bounding box center [157, 249] width 197 height 20
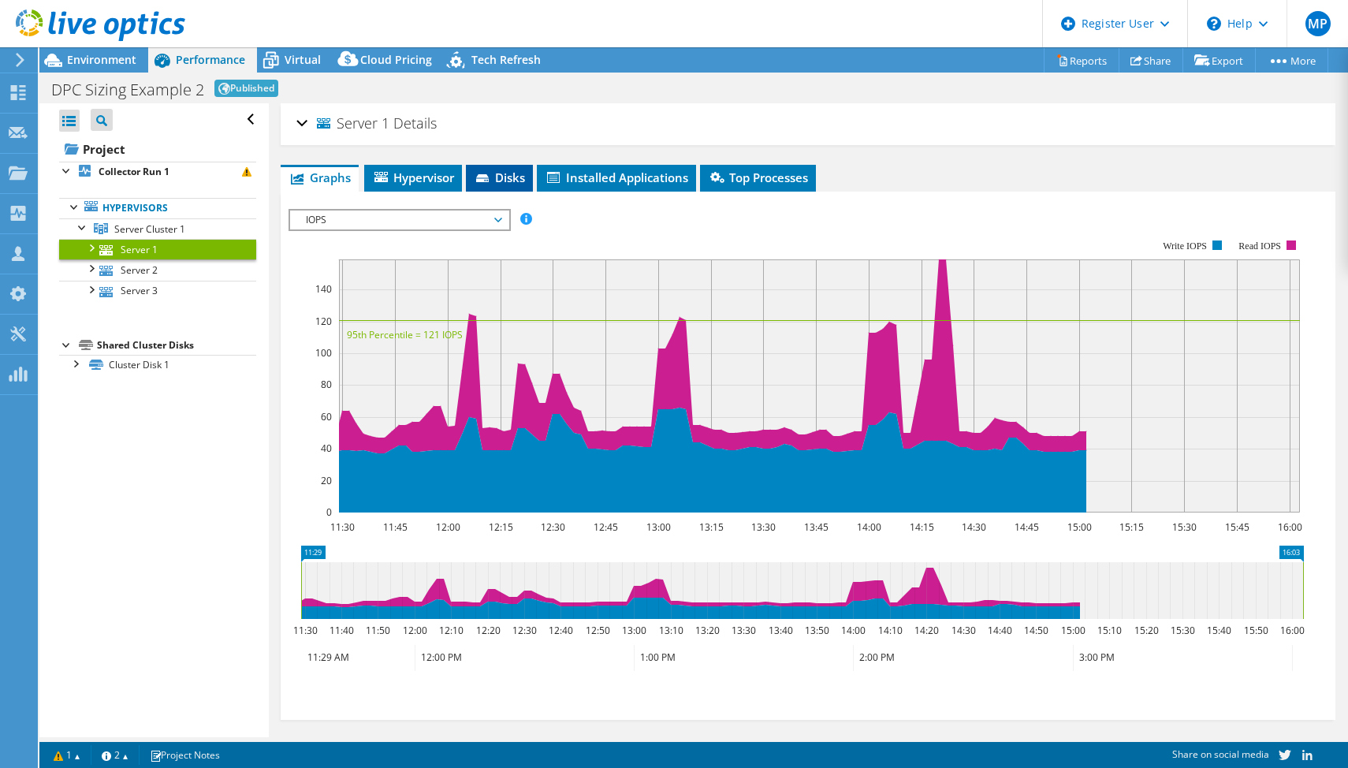
click at [519, 173] on span "Disks" at bounding box center [499, 177] width 51 height 16
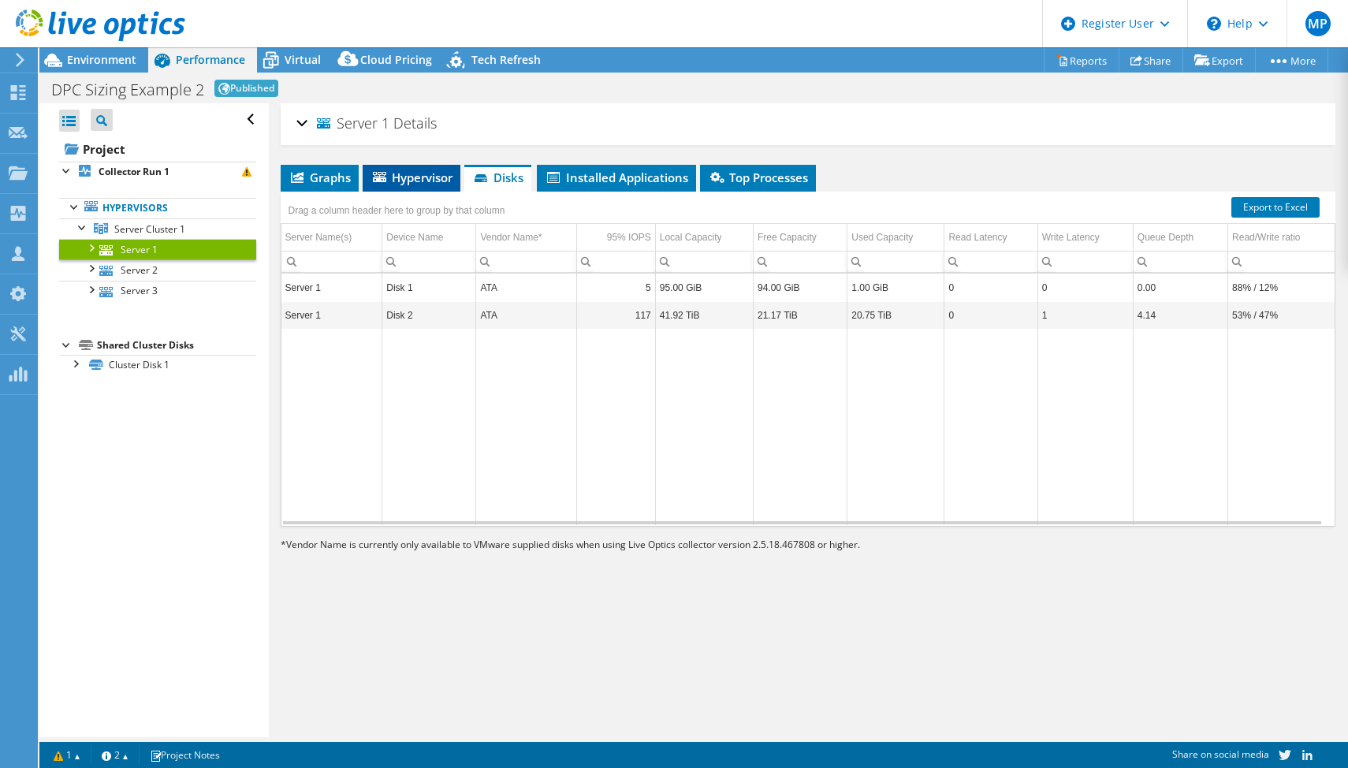
click at [402, 179] on span "Hypervisor" at bounding box center [411, 177] width 82 height 16
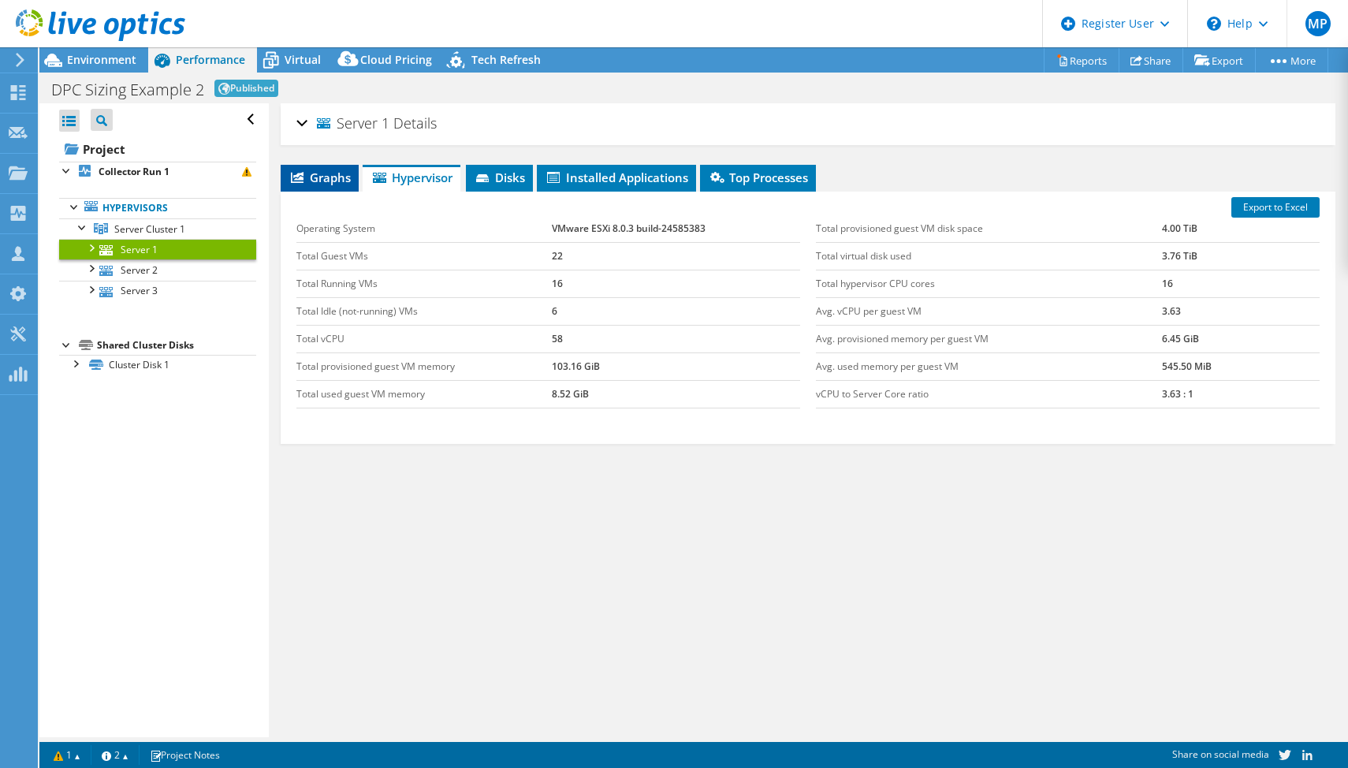
click at [328, 174] on span "Graphs" at bounding box center [319, 177] width 62 height 16
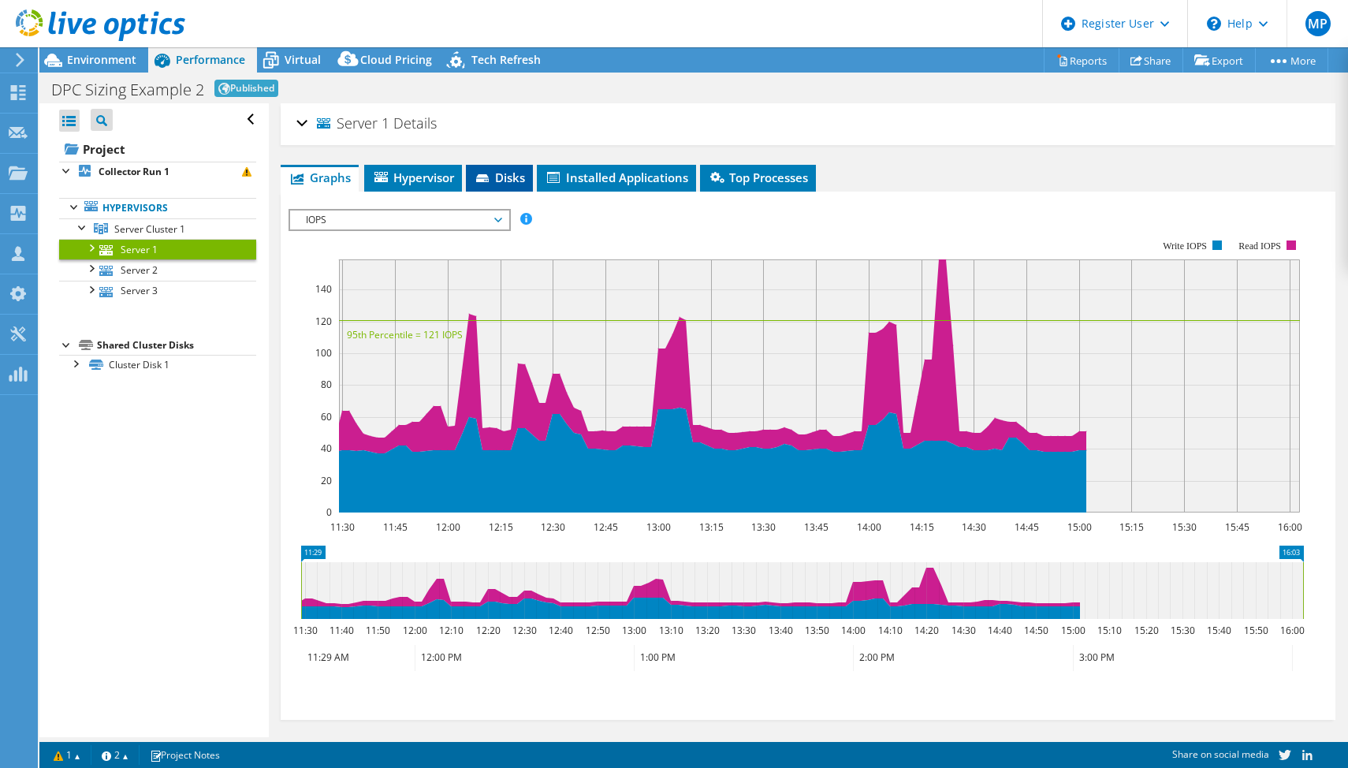
click at [508, 171] on span "Disks" at bounding box center [499, 177] width 51 height 16
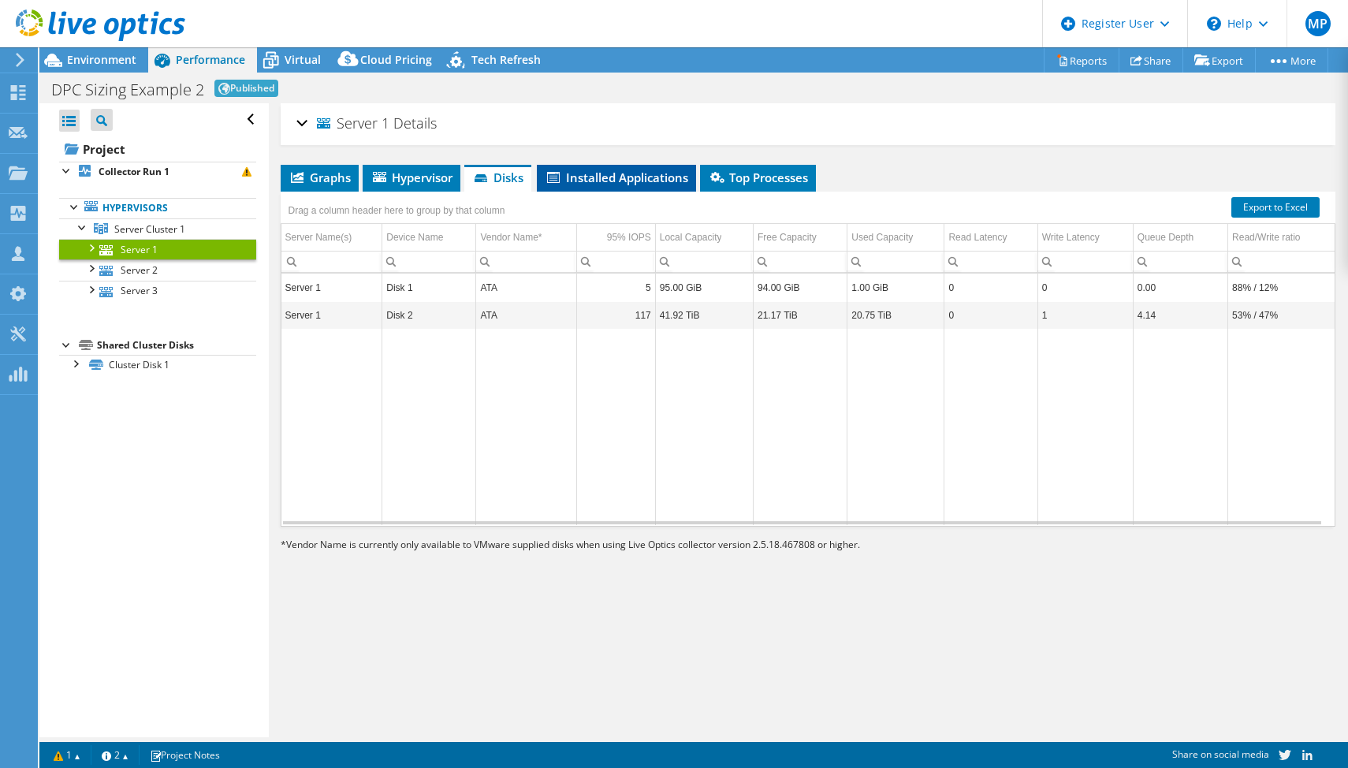
click at [658, 173] on span "Installed Applications" at bounding box center [616, 177] width 143 height 16
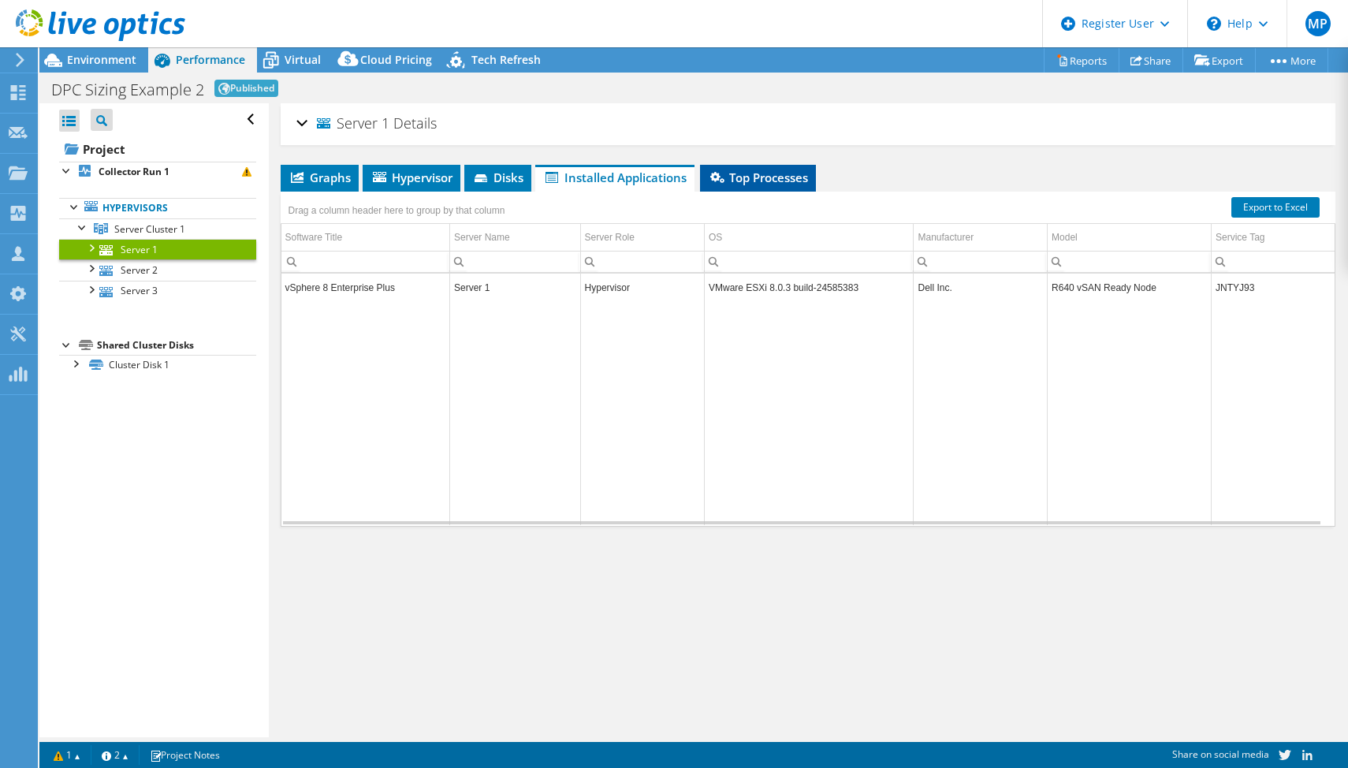
click at [792, 176] on span "Top Processes" at bounding box center [758, 177] width 100 height 16
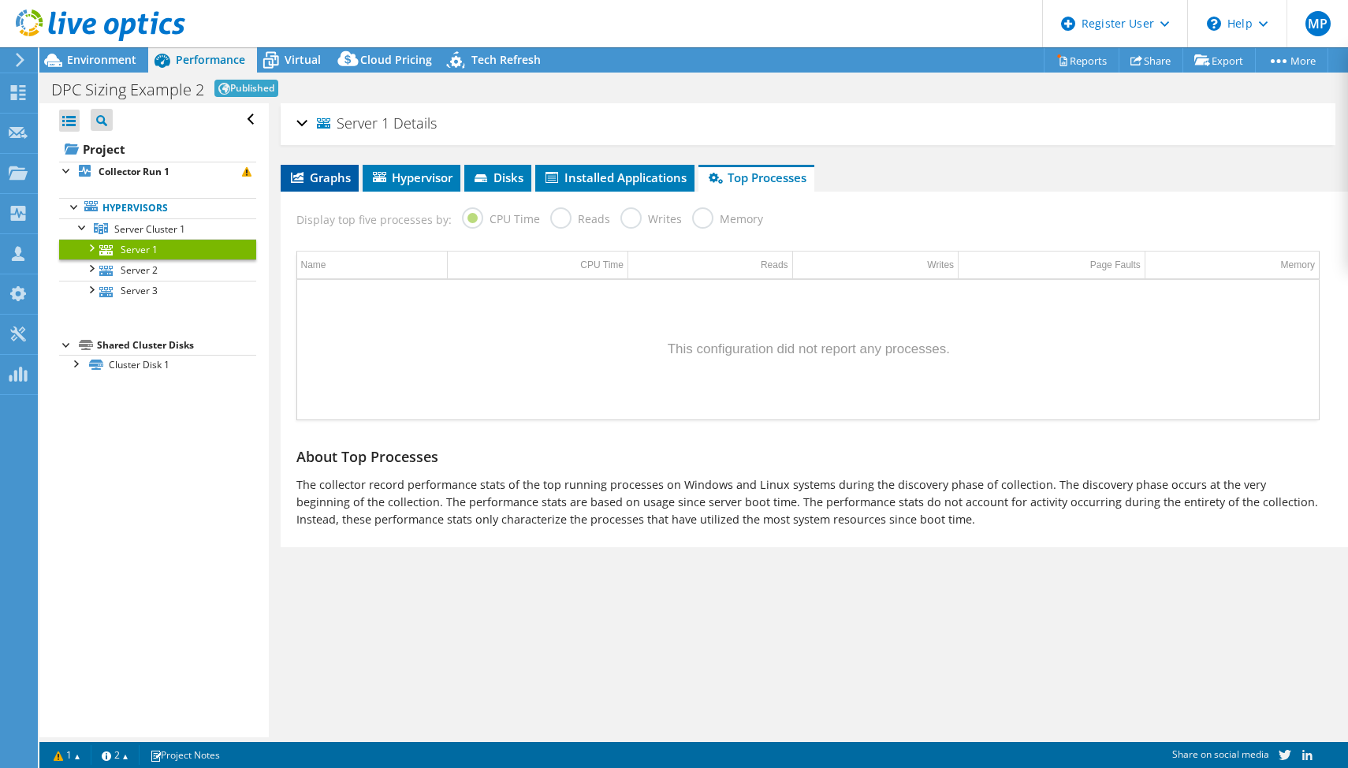
click at [326, 178] on span "Graphs" at bounding box center [319, 177] width 62 height 16
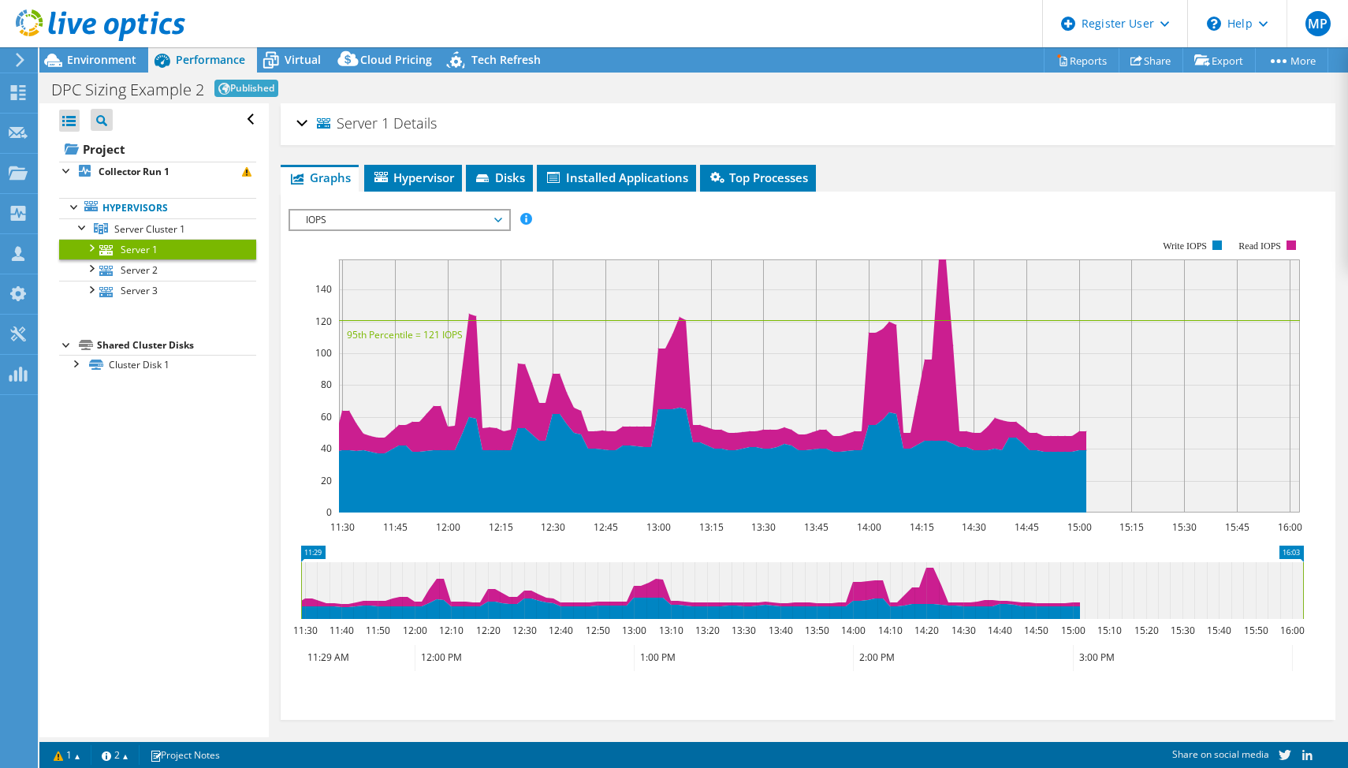
click at [325, 151] on div "Server 1 Details Operating System VMware ESXi 8.0.3 build-24585383 Local Disks …" at bounding box center [808, 425] width 1079 height 644
click at [790, 177] on span "Top Processes" at bounding box center [758, 177] width 100 height 16
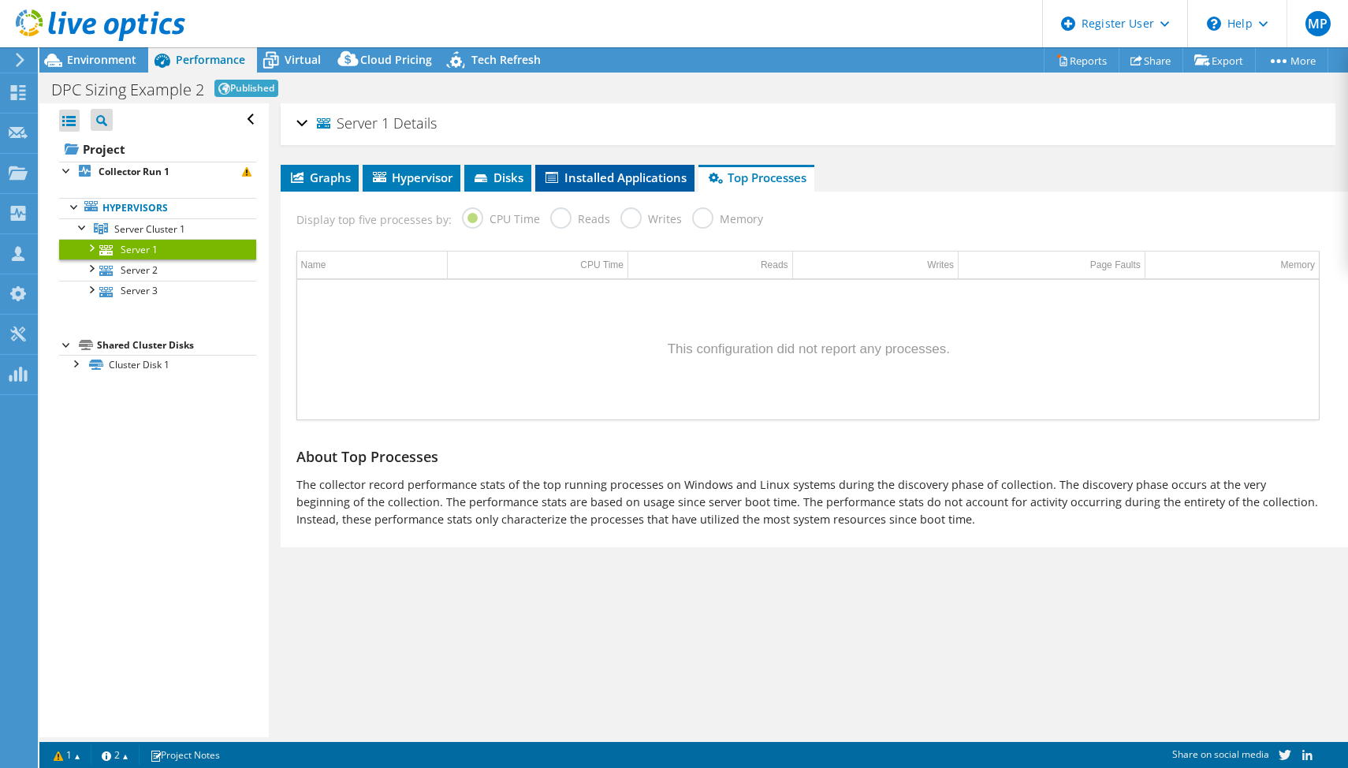
click at [645, 166] on li "Installed Applications" at bounding box center [614, 178] width 159 height 27
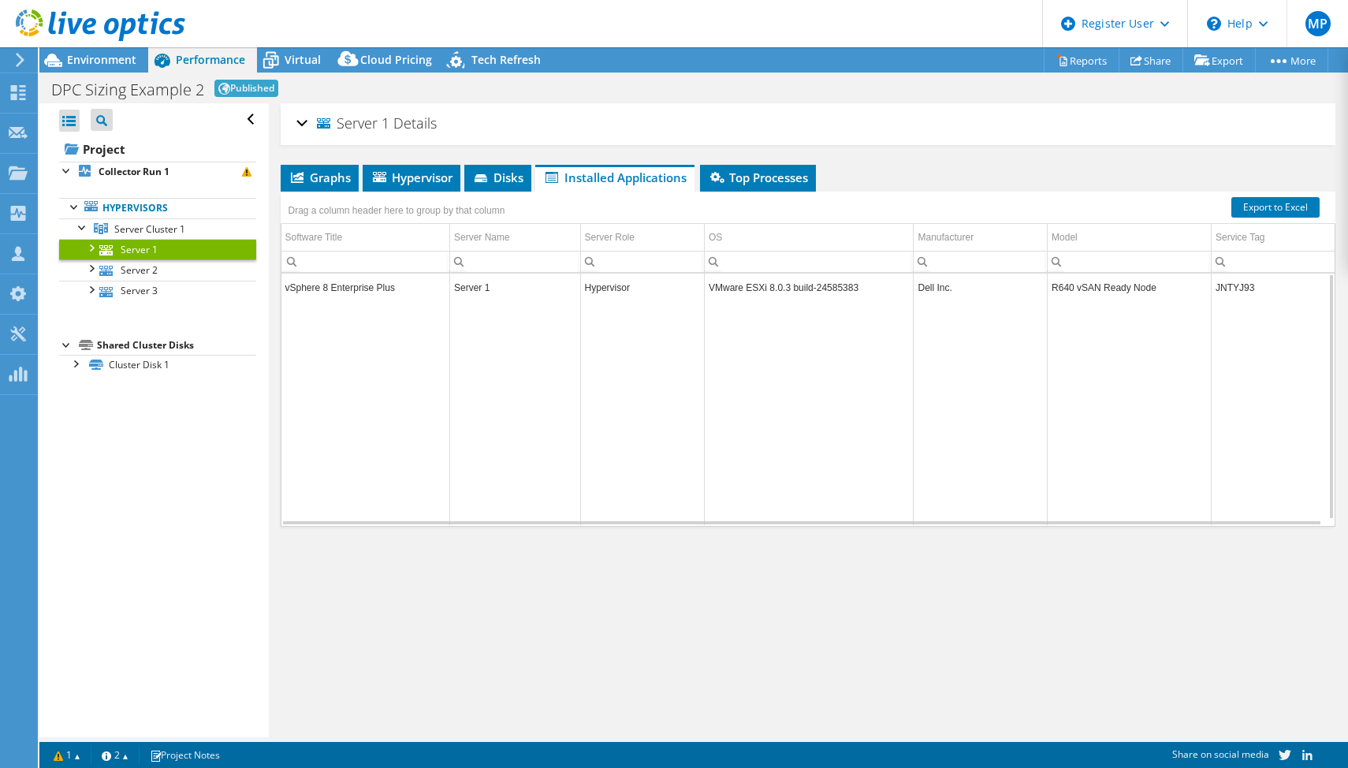
click at [450, 285] on td "Server 1" at bounding box center [515, 288] width 131 height 28
click at [487, 174] on icon at bounding box center [483, 179] width 16 height 10
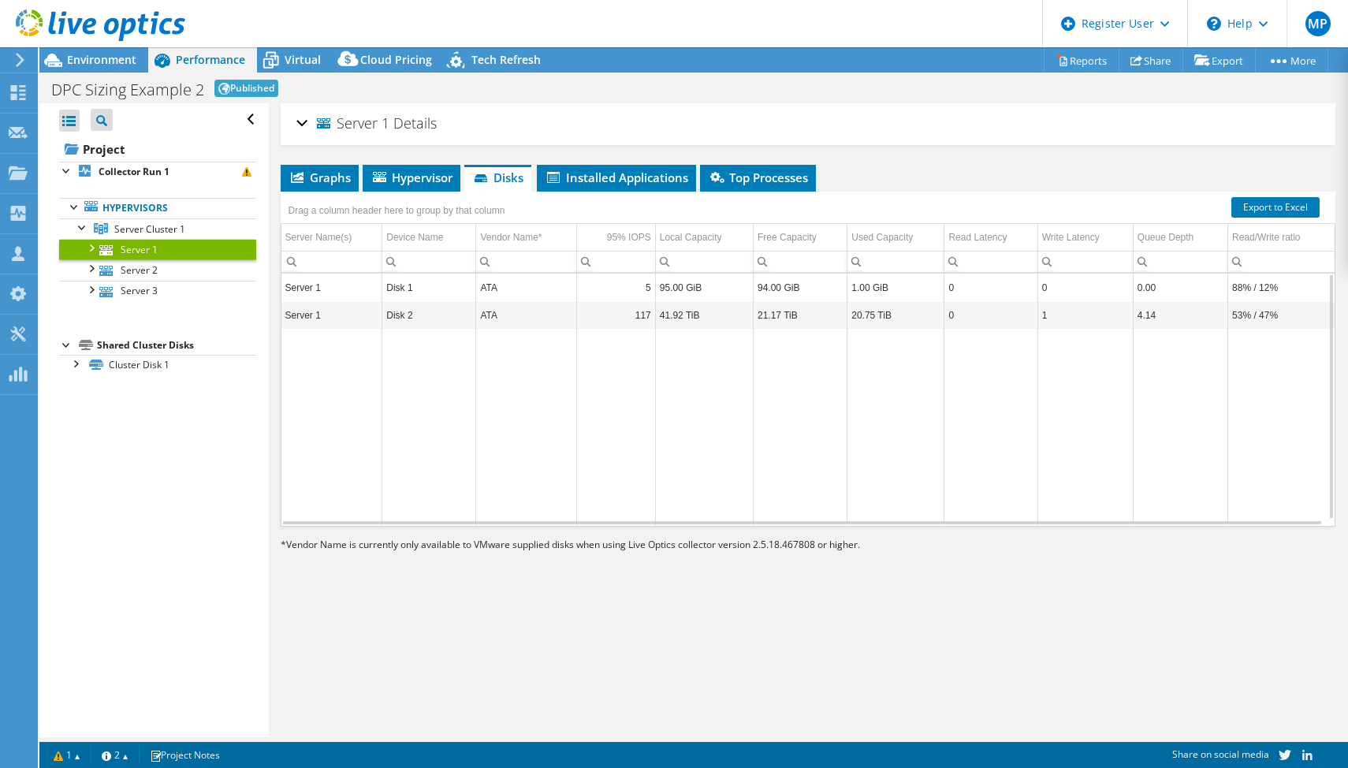
click at [865, 326] on td "20.75 TiB" at bounding box center [895, 315] width 97 height 28
